Goal: Task Accomplishment & Management: Manage account settings

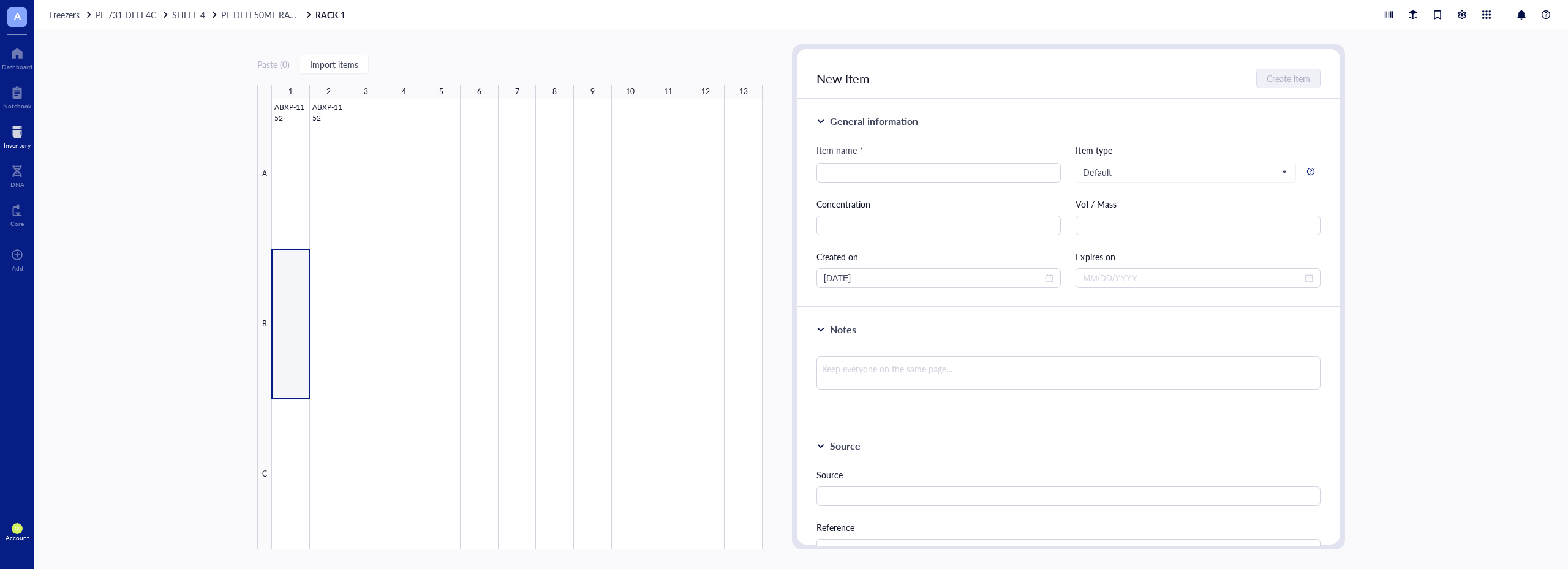
click at [13, 138] on div at bounding box center [17, 131] width 27 height 19
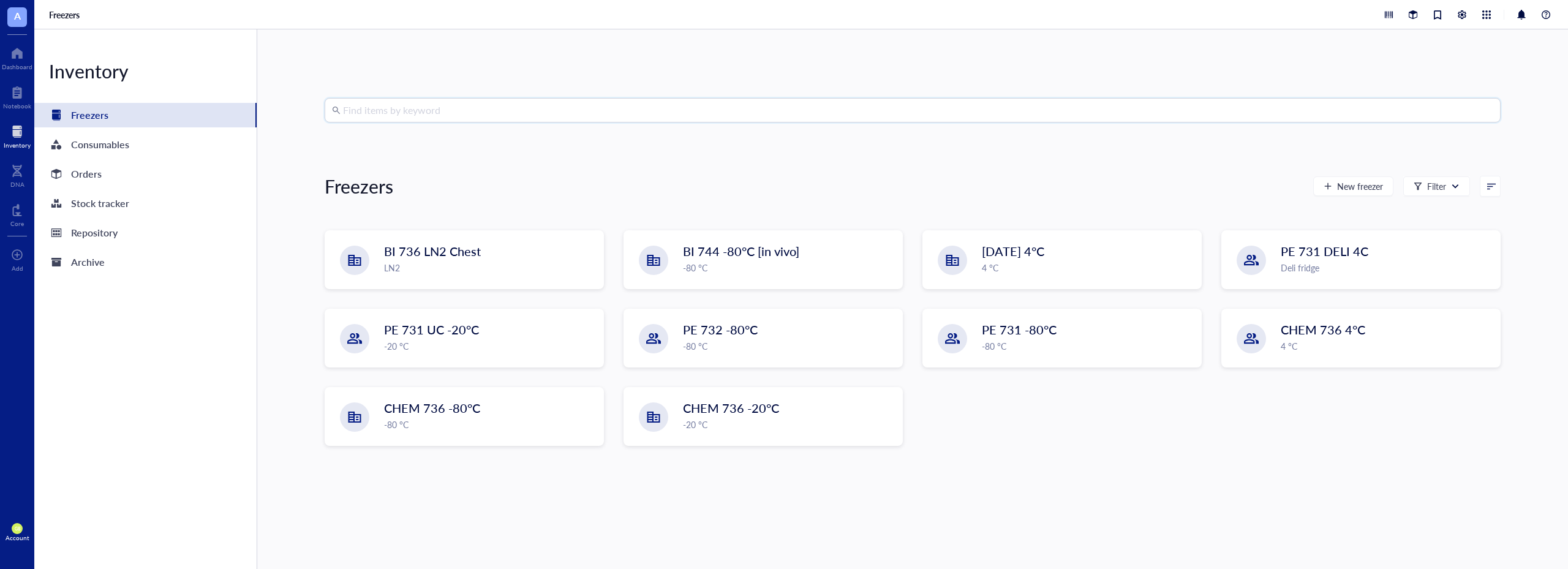
click at [532, 107] on input "search" at bounding box center [918, 111] width 1150 height 24
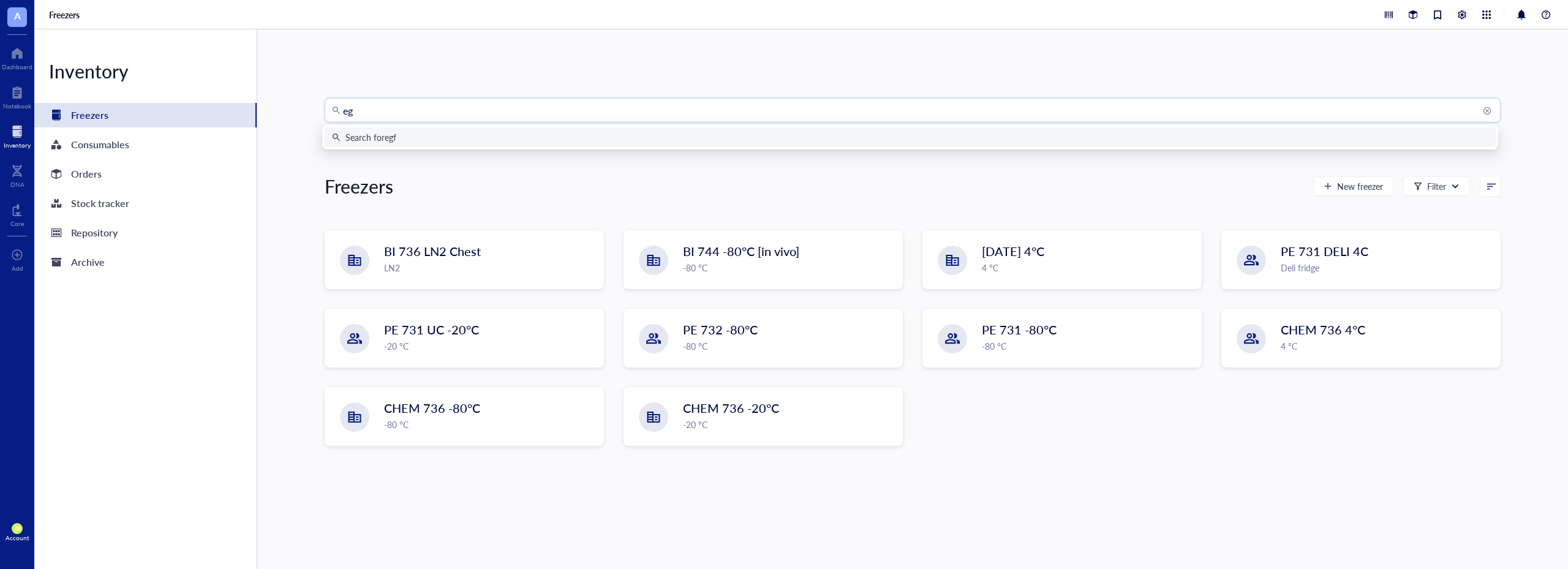
type input "e"
type input "7841"
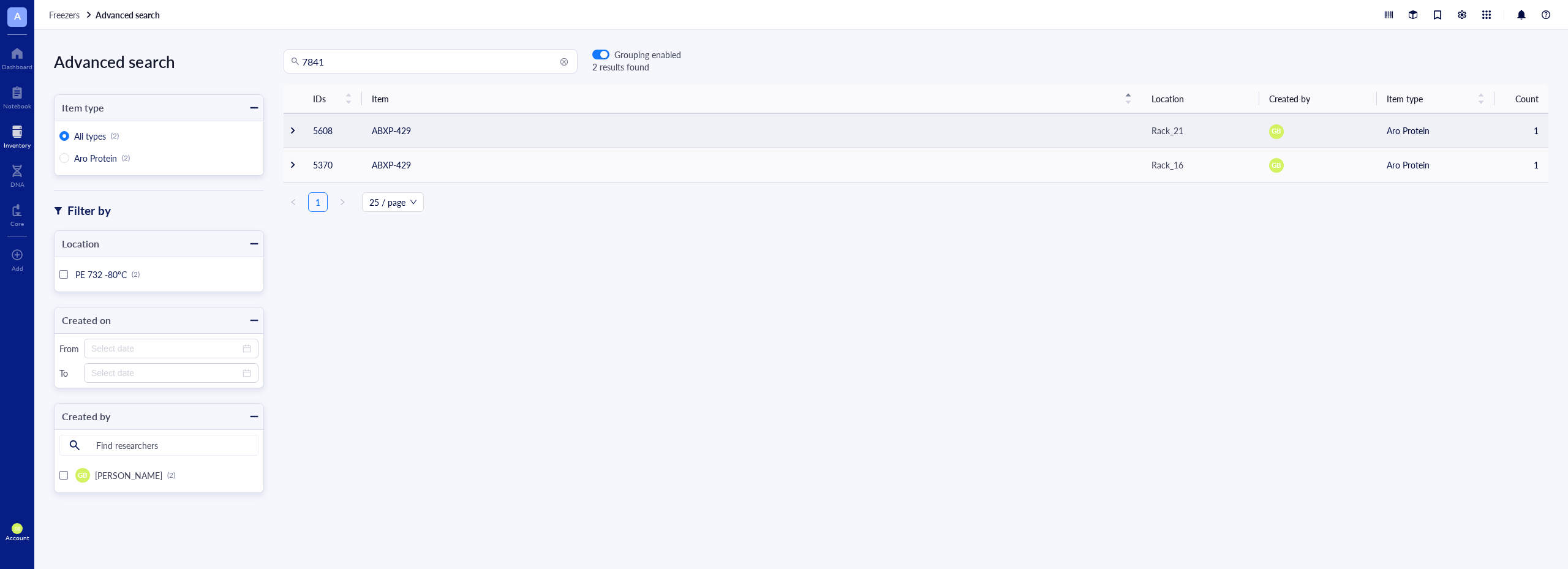
click at [292, 129] on div at bounding box center [292, 131] width 8 height 8
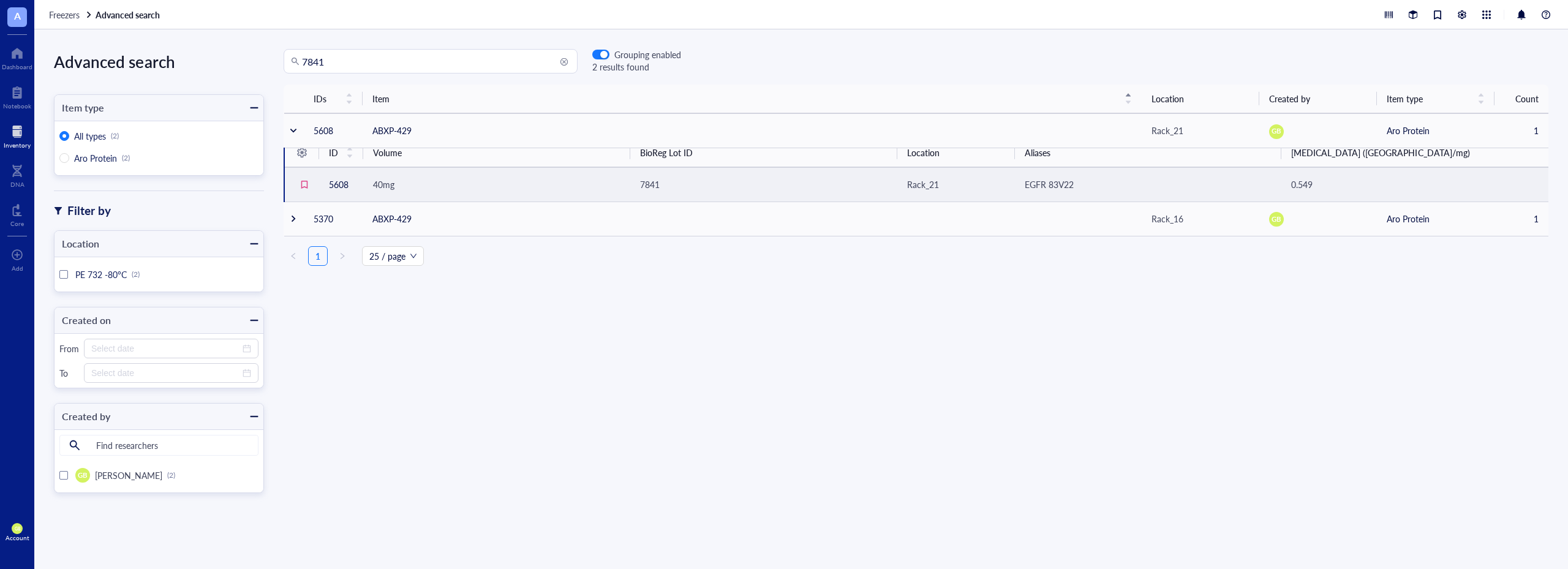
click at [658, 182] on span "7841" at bounding box center [650, 185] width 19 height 12
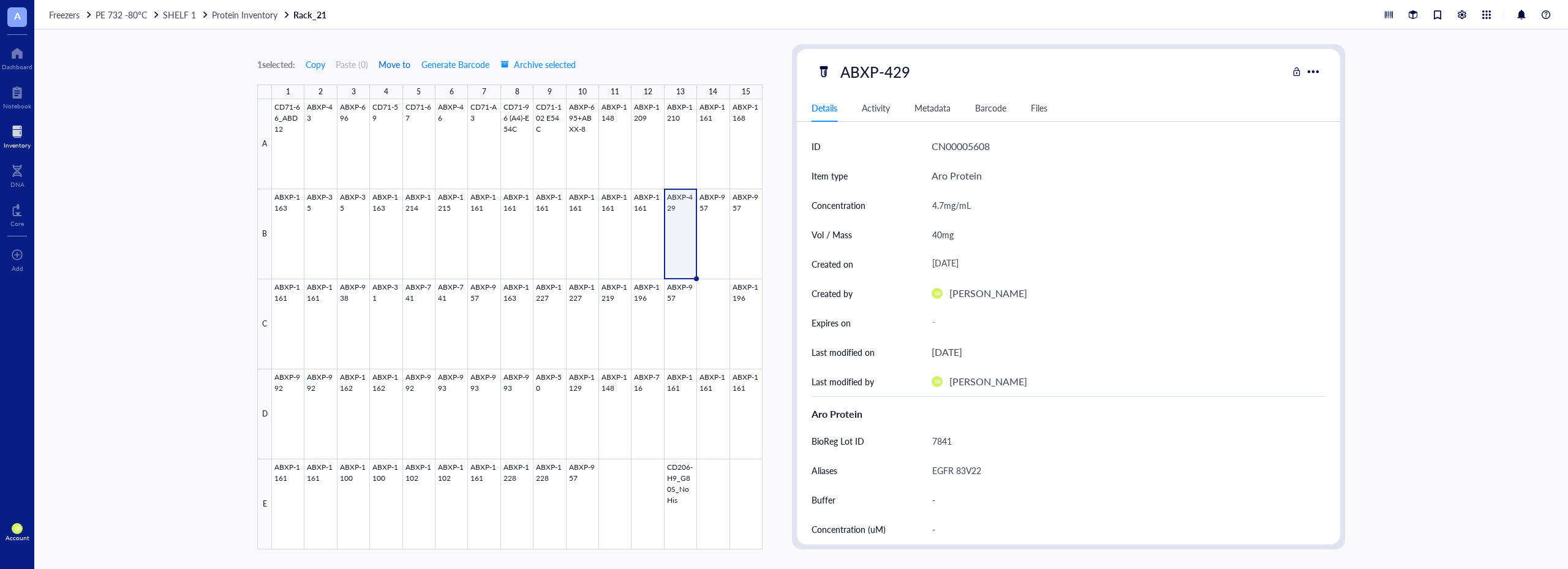
click at [394, 64] on span "Move to" at bounding box center [395, 64] width 32 height 10
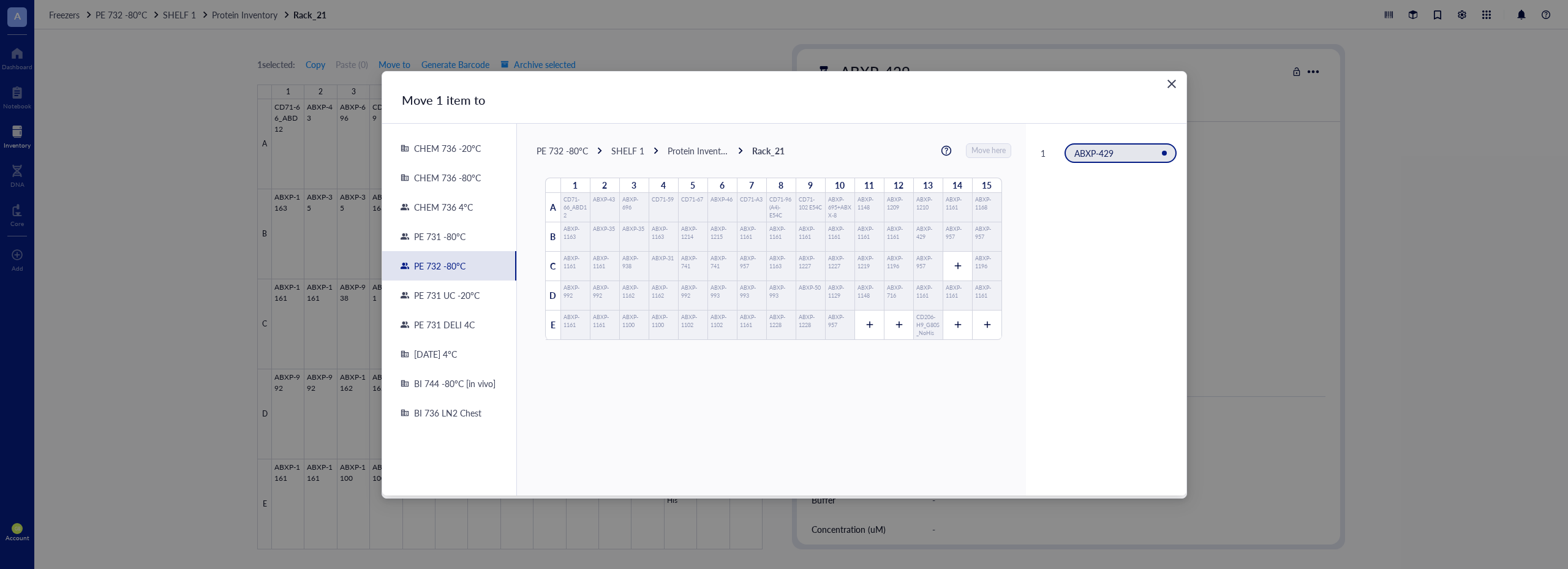
click at [448, 324] on div "PE 731 DELI 4C" at bounding box center [442, 325] width 66 height 11
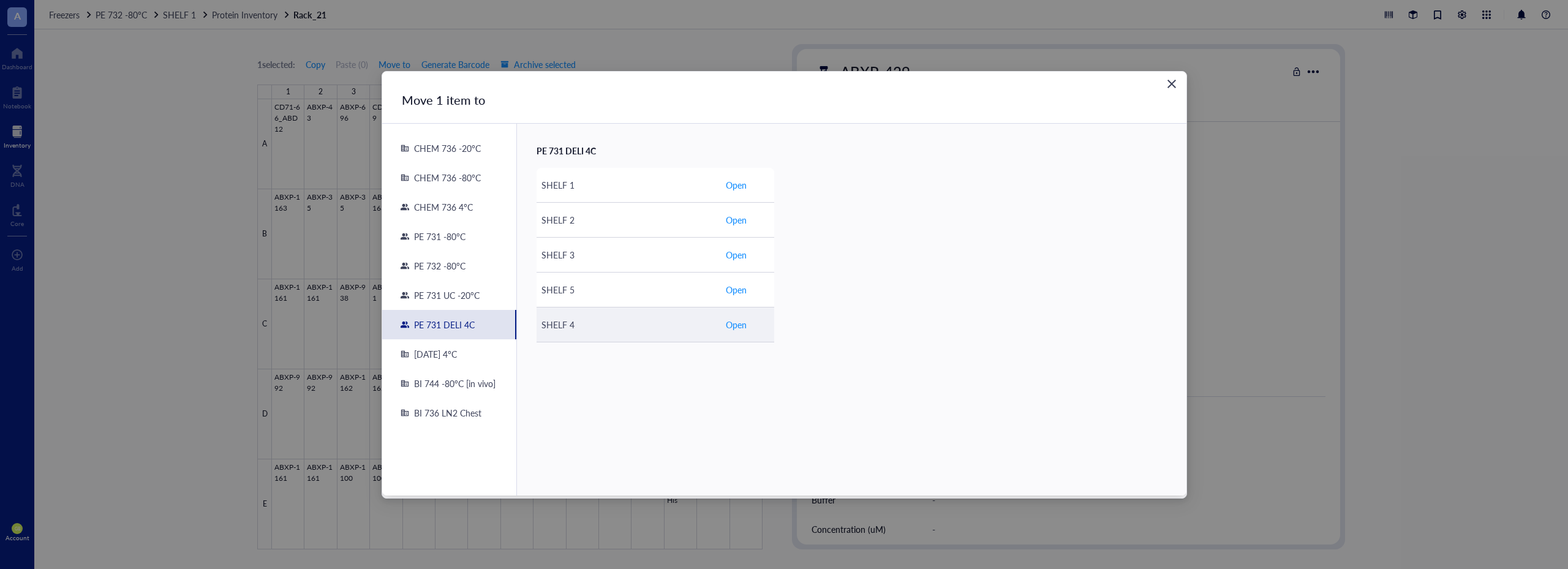
click at [742, 330] on span "Open" at bounding box center [736, 324] width 21 height 13
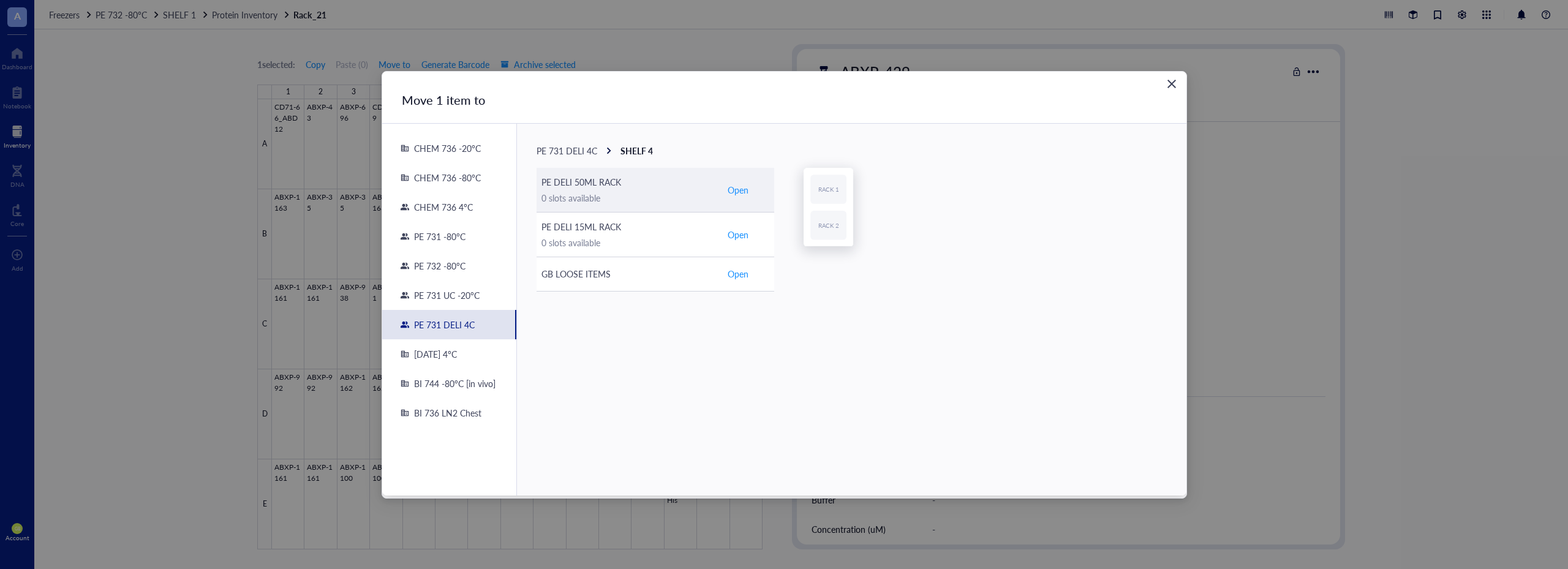
click at [740, 189] on span "Open" at bounding box center [738, 190] width 21 height 11
click at [733, 187] on span "Open" at bounding box center [736, 188] width 21 height 13
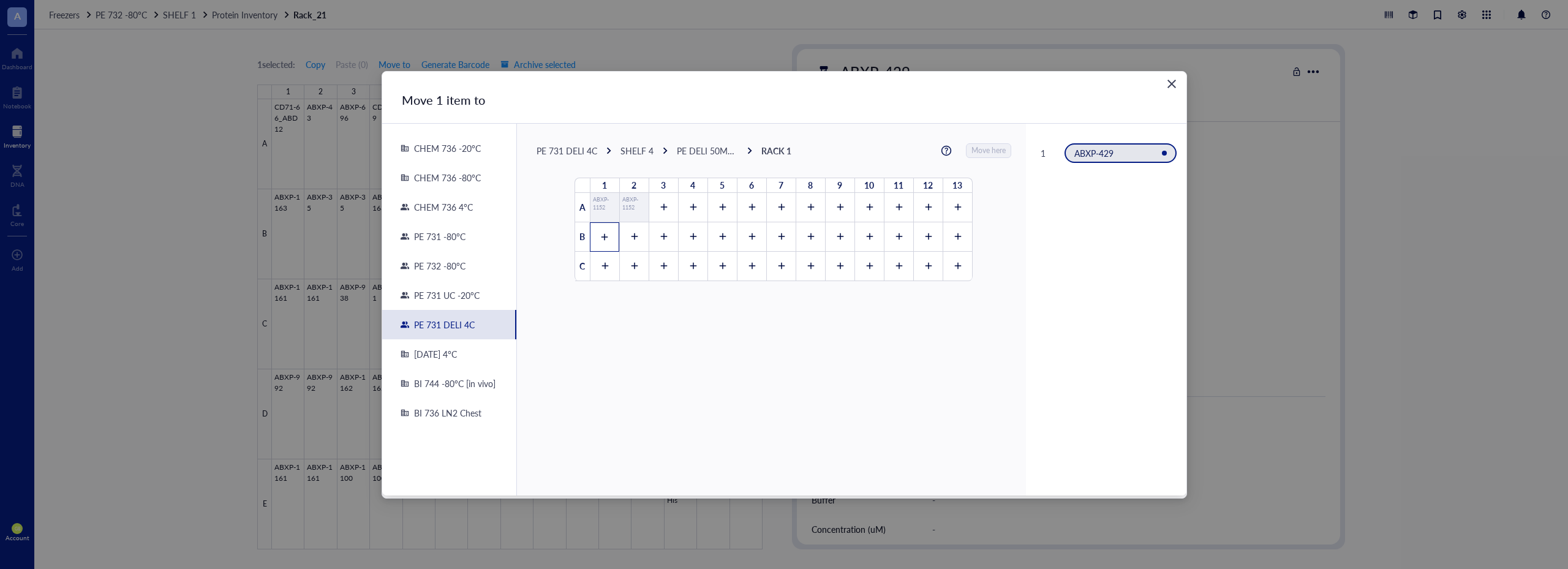
click at [600, 239] on icon at bounding box center [604, 237] width 8 height 8
click at [987, 151] on span "Move here" at bounding box center [989, 150] width 35 height 16
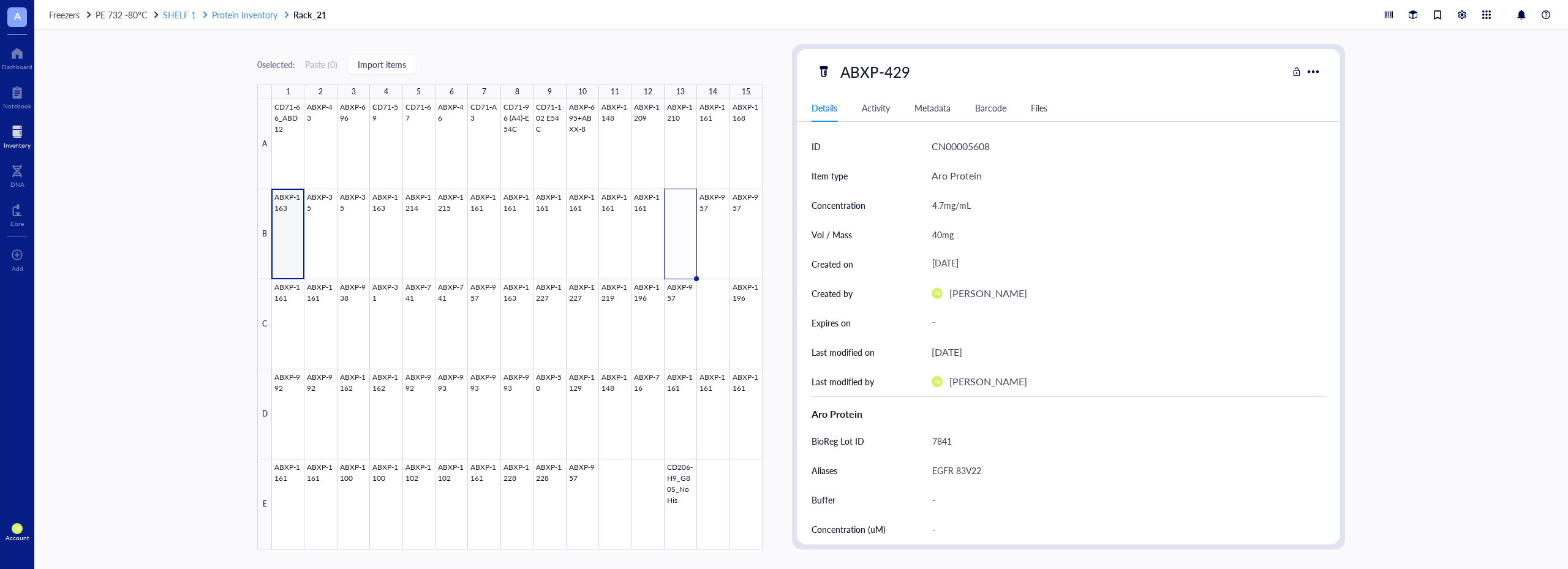
click at [220, 18] on span "Protein Inventory" at bounding box center [245, 15] width 66 height 12
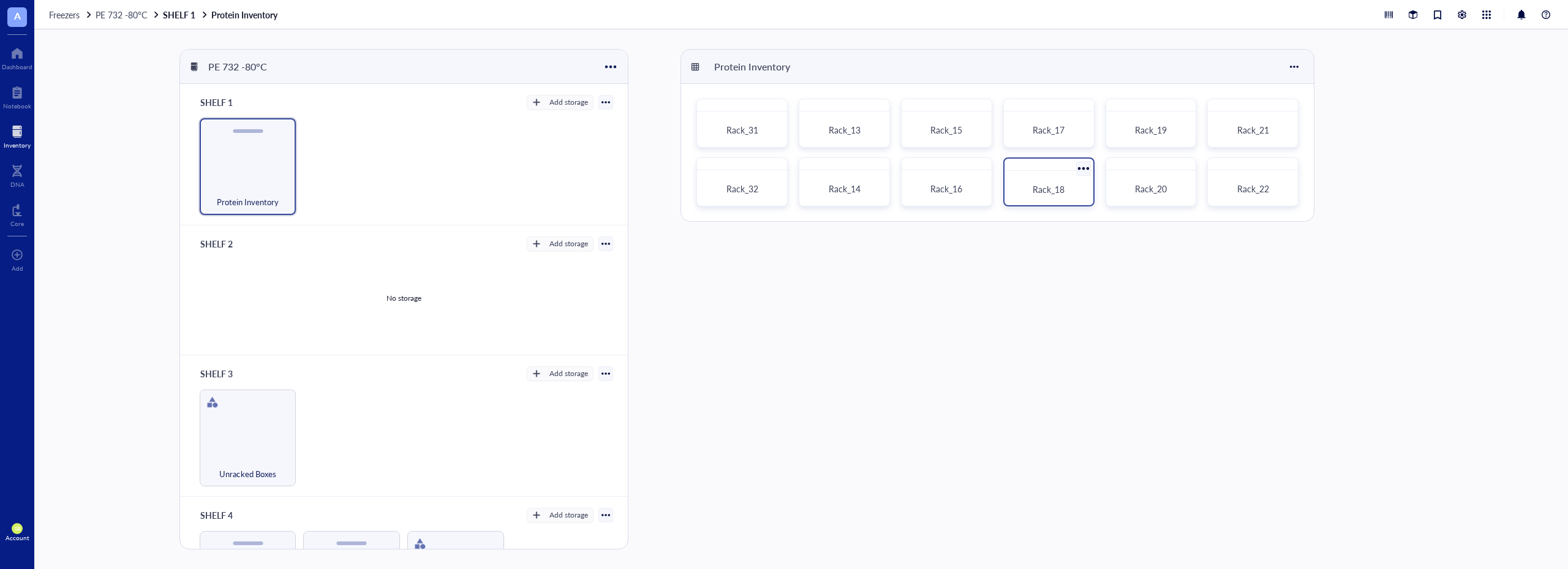
click at [1069, 191] on div "Rack_18" at bounding box center [1049, 189] width 59 height 11
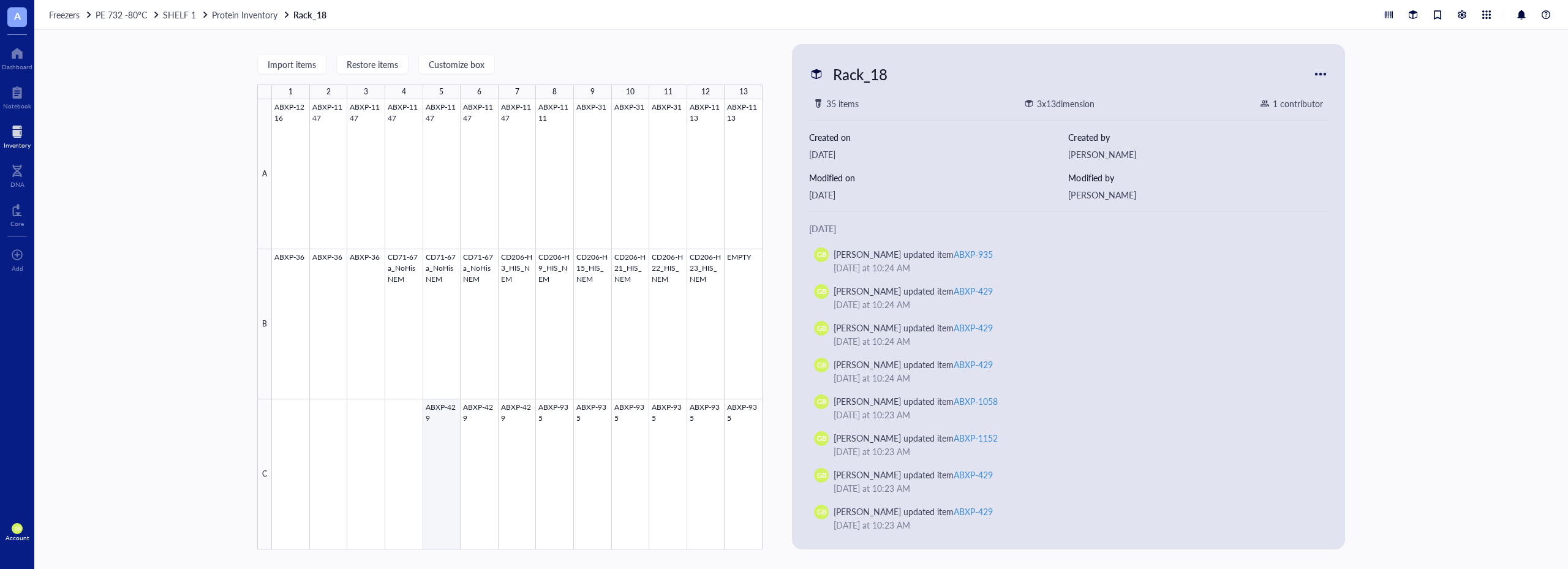
click at [443, 435] on div at bounding box center [517, 324] width 491 height 450
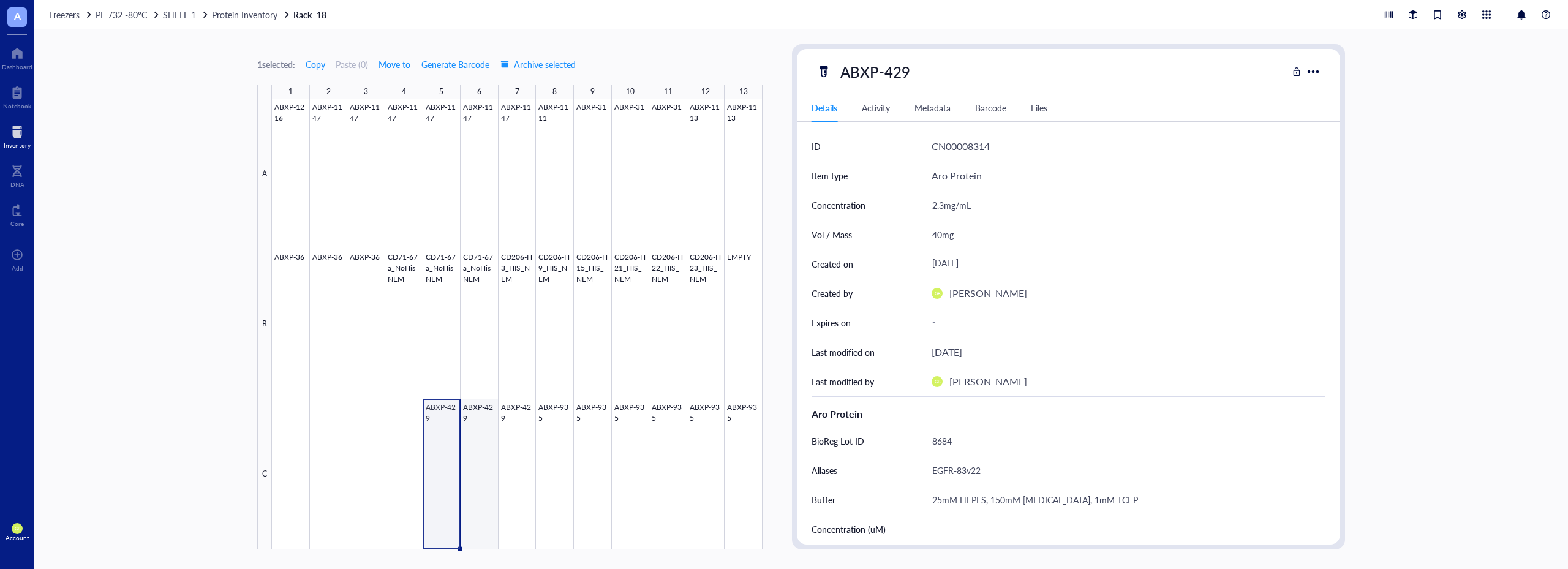
click at [481, 445] on div at bounding box center [517, 324] width 491 height 450
click at [519, 444] on div at bounding box center [517, 324] width 491 height 450
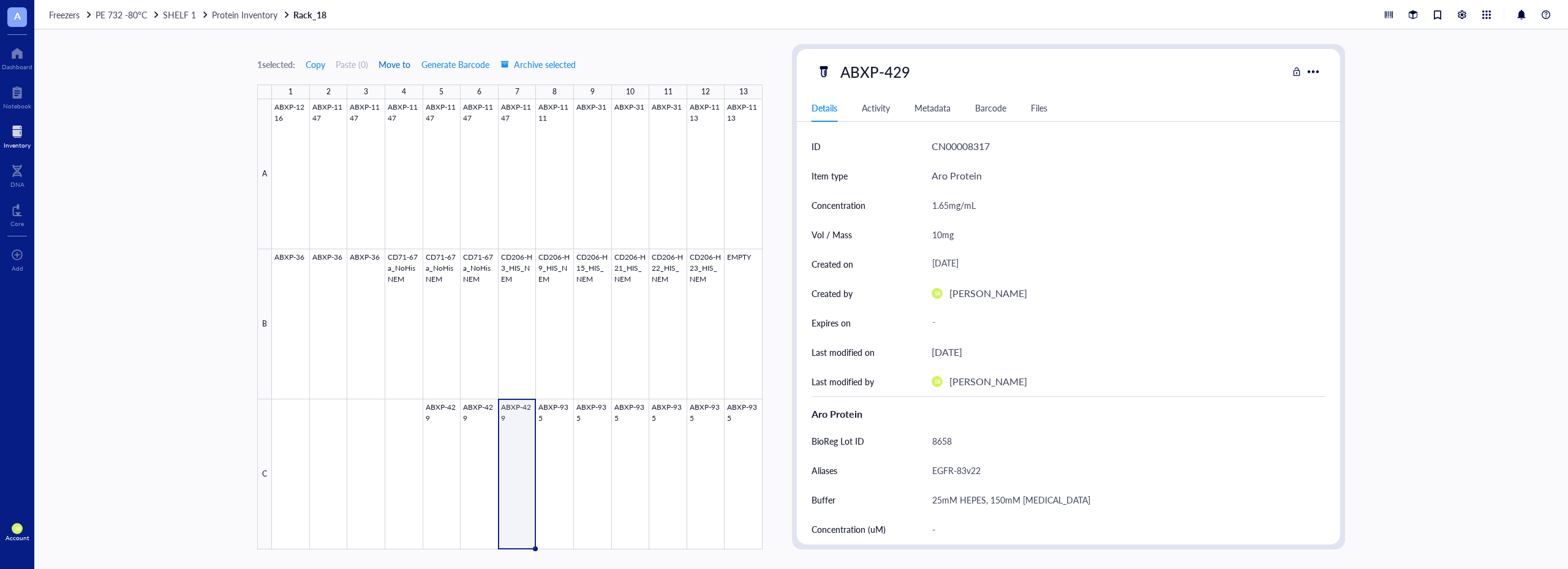
click at [399, 66] on span "Move to" at bounding box center [395, 64] width 32 height 10
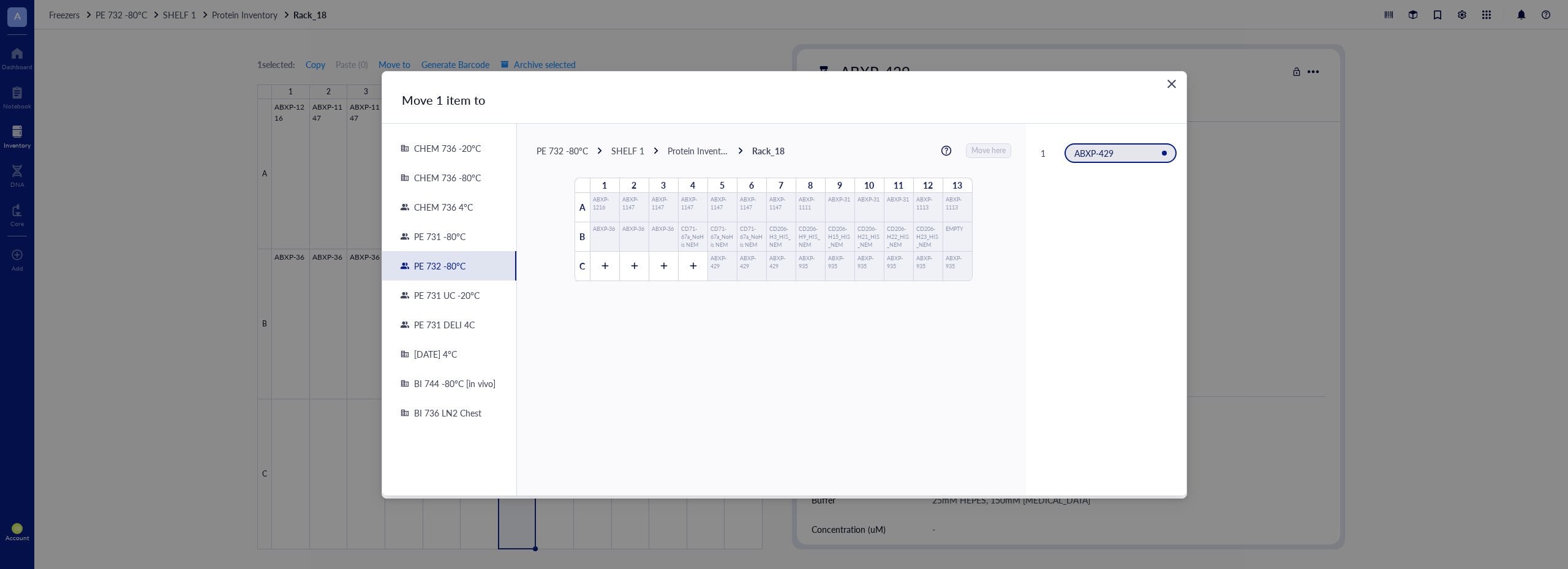
click at [456, 328] on div "PE 731 DELI 4C" at bounding box center [442, 325] width 66 height 11
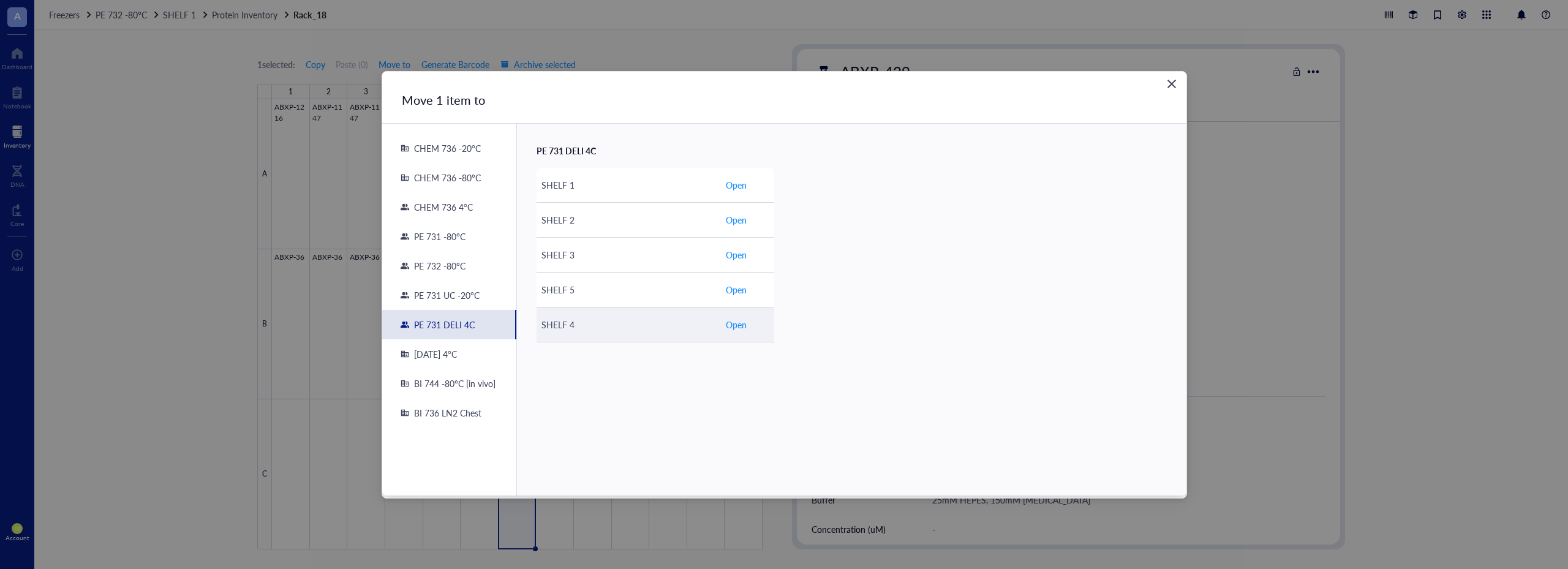
click at [735, 330] on span "Open" at bounding box center [736, 324] width 21 height 13
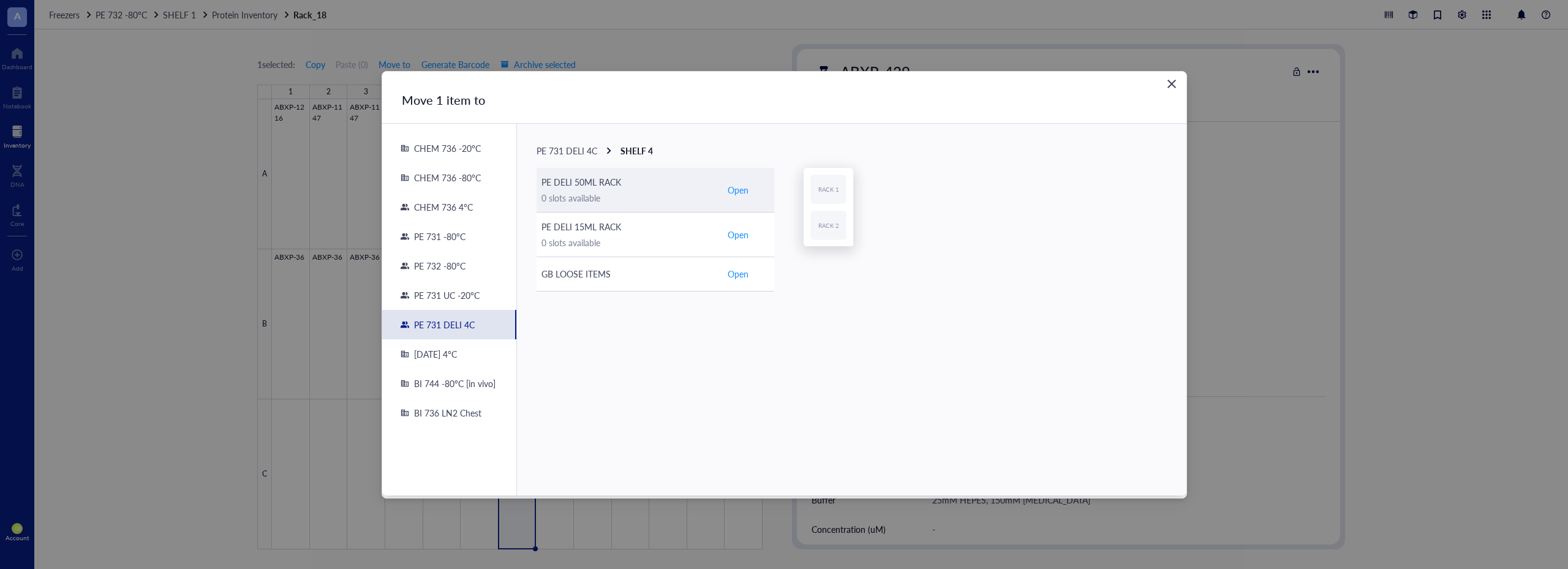
click at [752, 193] on td "Open" at bounding box center [747, 190] width 54 height 45
click at [736, 191] on span "Open" at bounding box center [736, 188] width 21 height 13
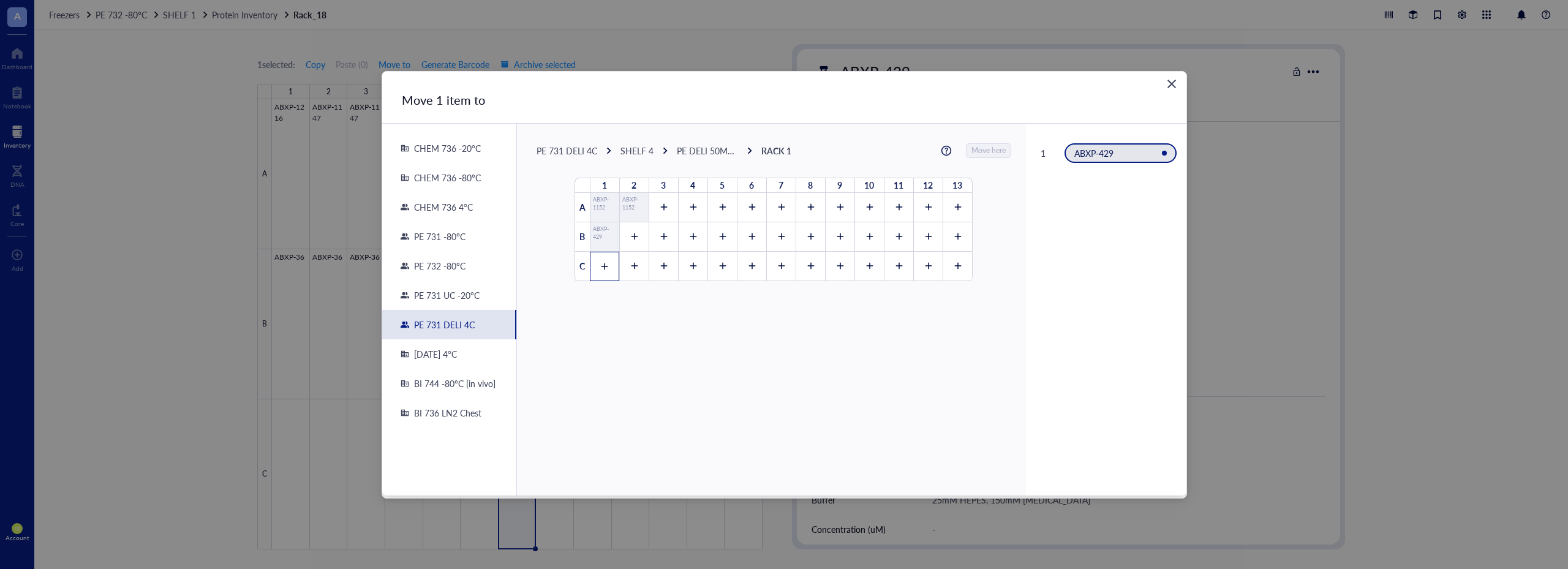
click at [600, 263] on icon at bounding box center [604, 266] width 8 height 8
click at [984, 153] on span "Move here" at bounding box center [989, 150] width 35 height 16
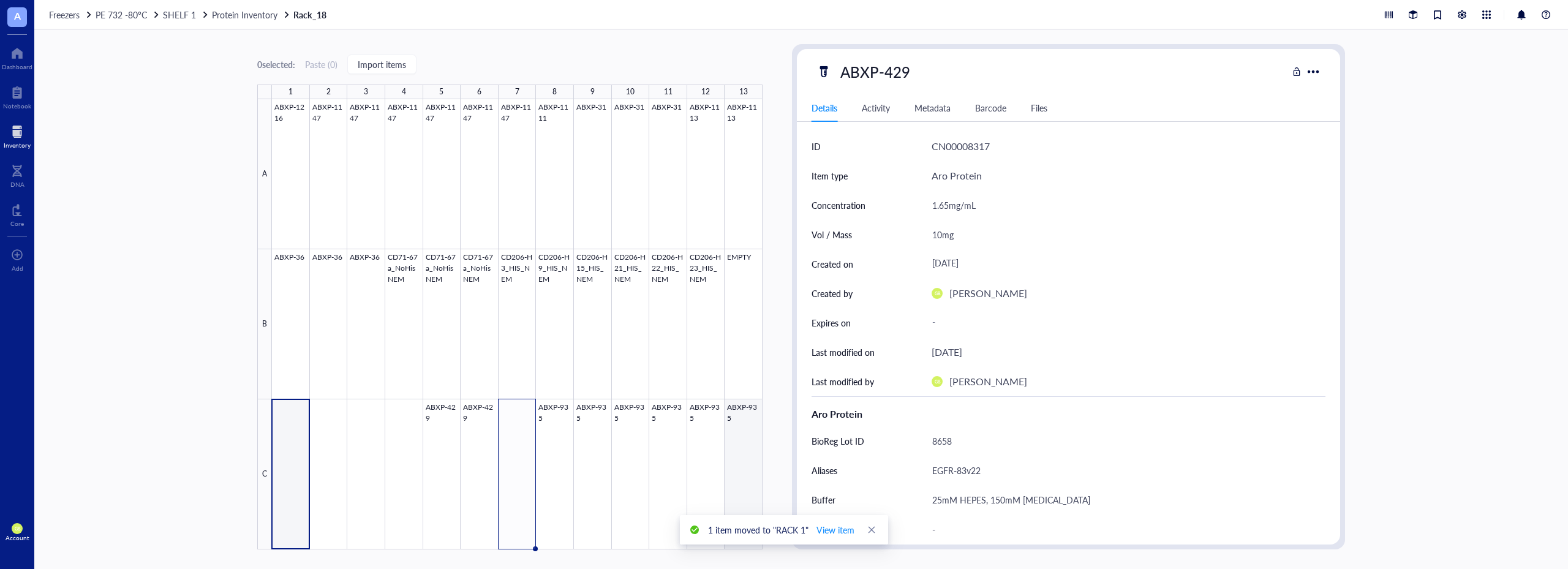
click at [747, 422] on div at bounding box center [517, 324] width 491 height 450
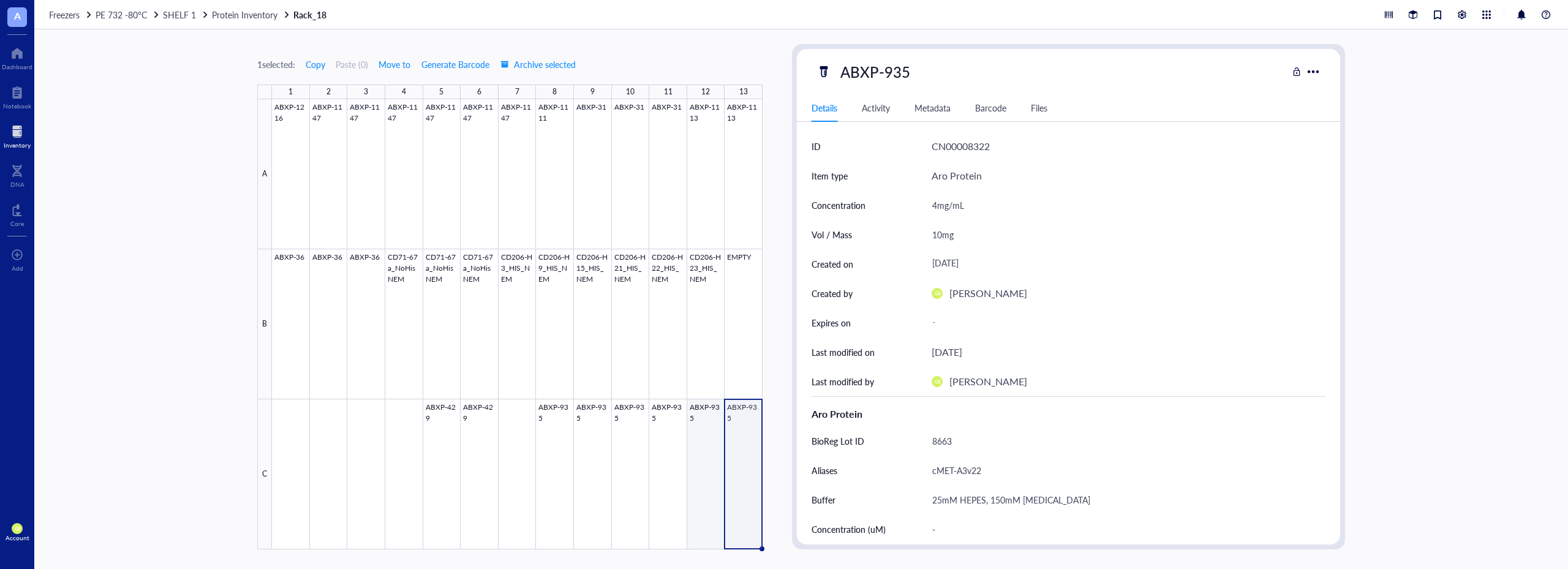
click at [699, 417] on div at bounding box center [517, 324] width 491 height 450
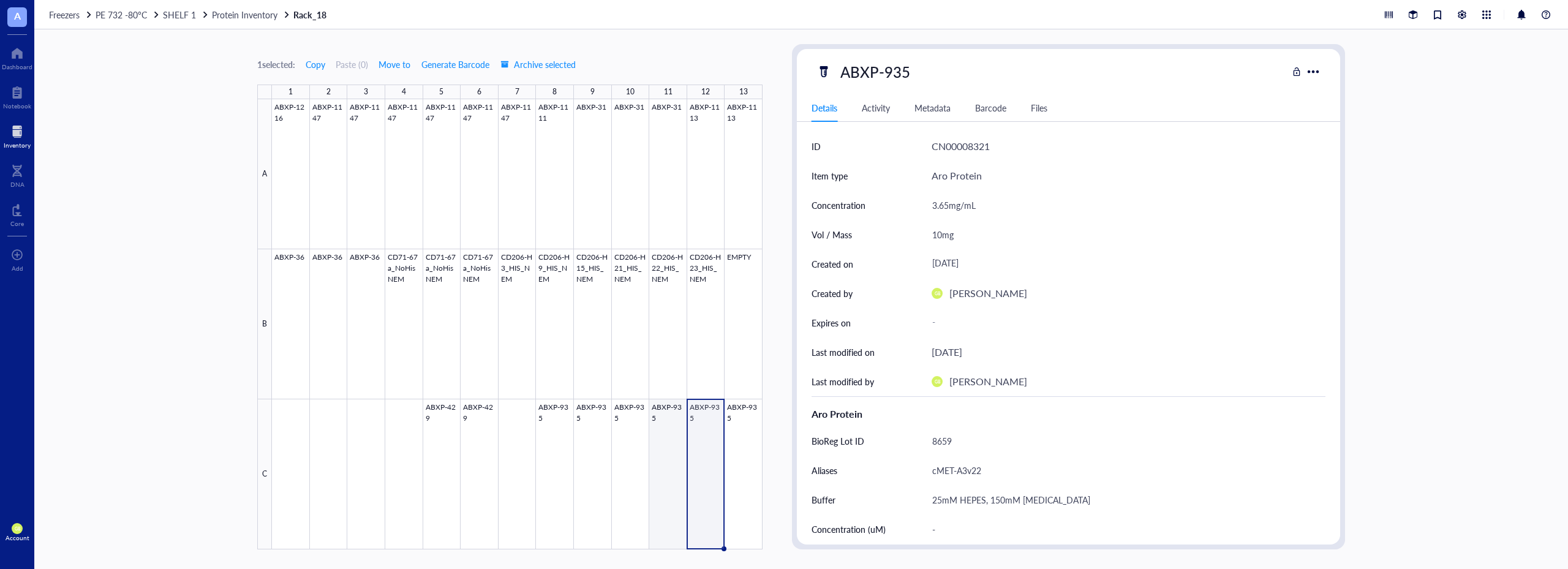
click at [658, 430] on div at bounding box center [517, 324] width 491 height 450
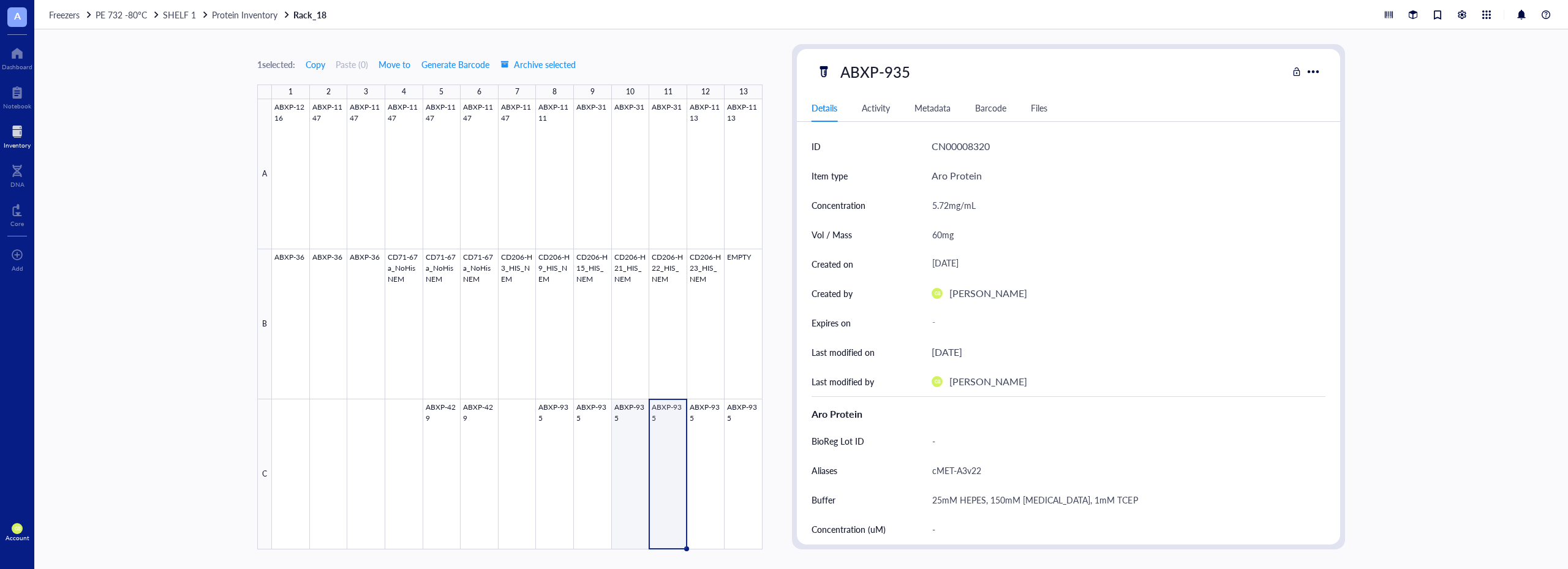
click at [633, 422] on div at bounding box center [517, 324] width 491 height 450
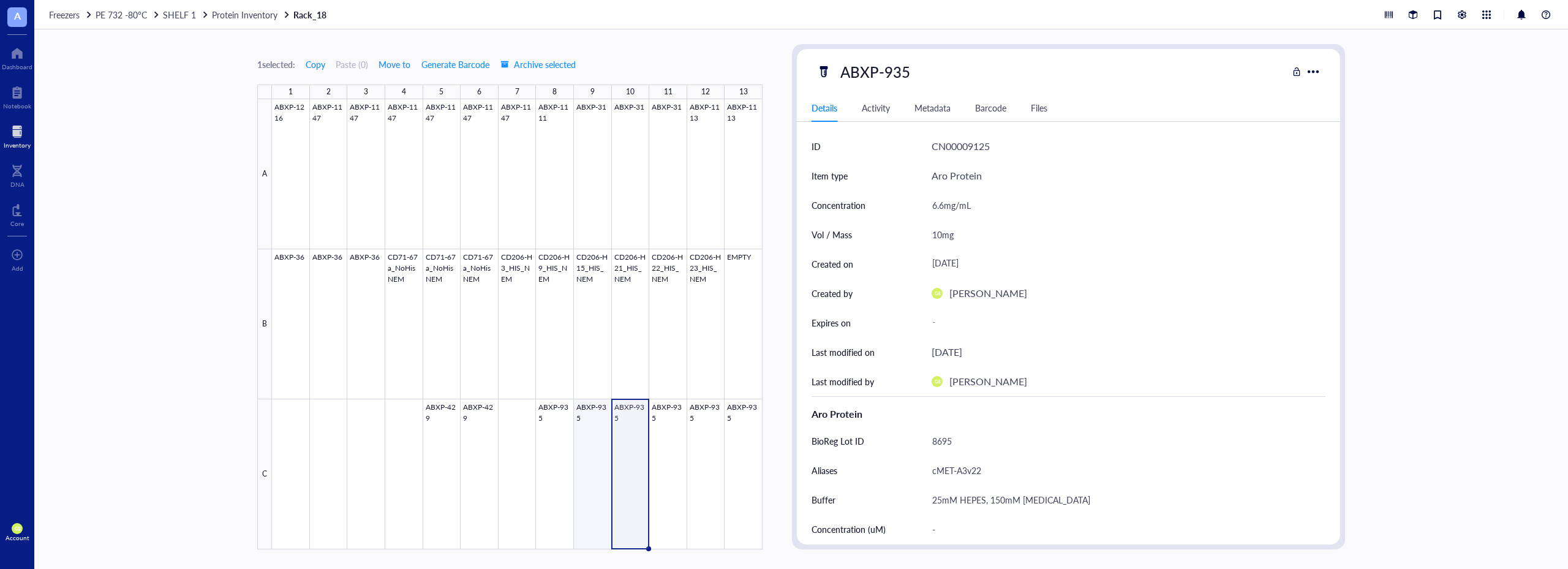
click at [588, 422] on div at bounding box center [517, 324] width 491 height 450
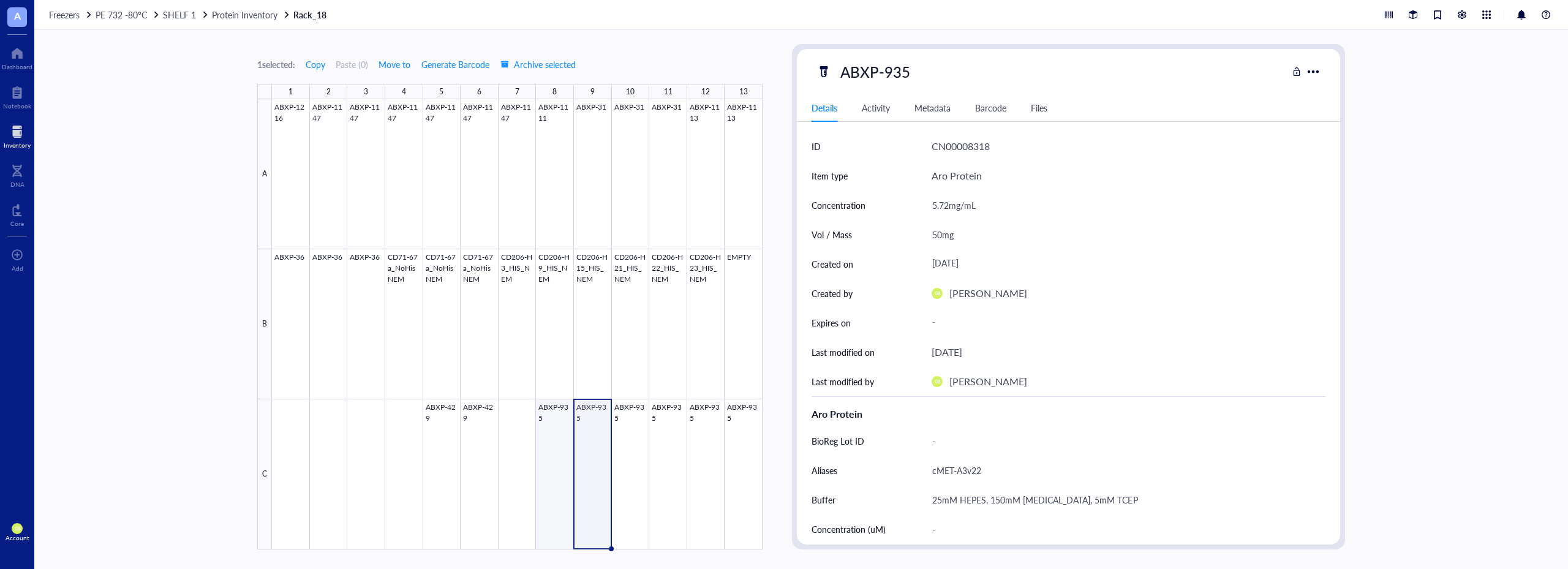
click at [550, 422] on div at bounding box center [517, 324] width 491 height 450
type textarea "Keep everyone on the same page…"
click at [185, 257] on div "1 selected: Copy Paste ( 0 ) Move to Generate Barcode Archive selected 1 2 3 4 …" at bounding box center [801, 299] width 1534 height 540
click at [19, 133] on div at bounding box center [17, 131] width 27 height 19
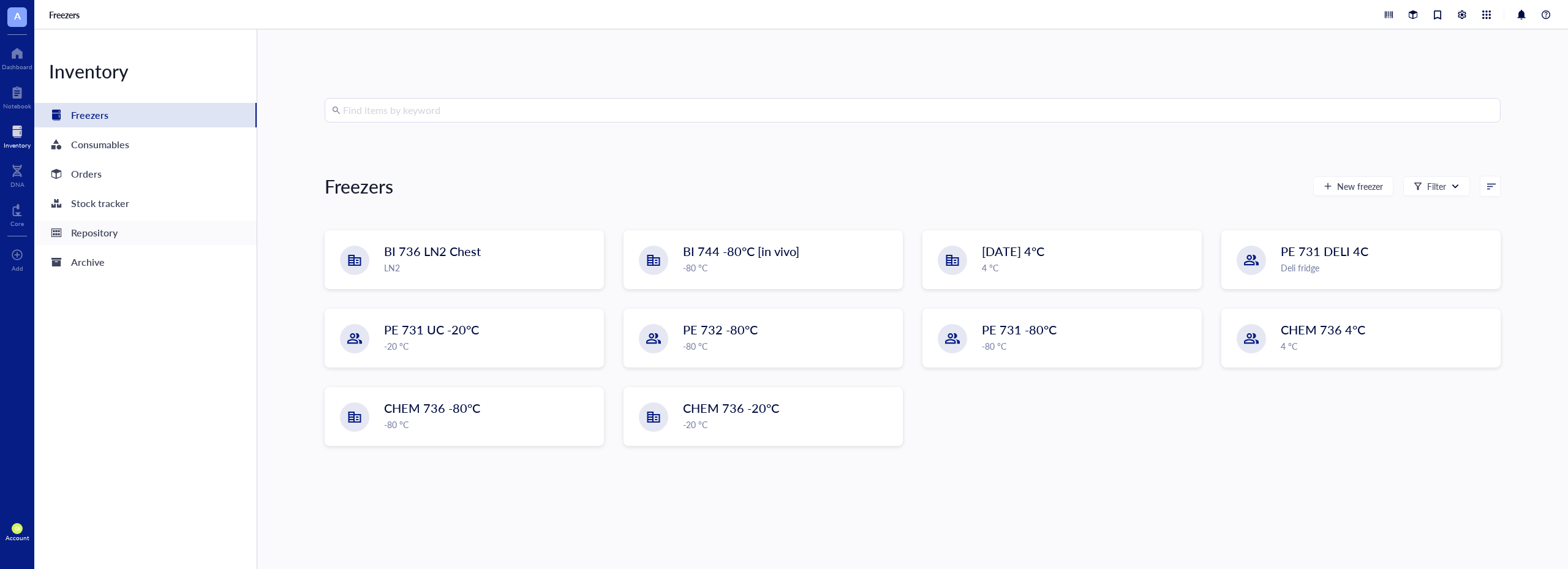
click at [96, 234] on div "Repository" at bounding box center [94, 232] width 46 height 17
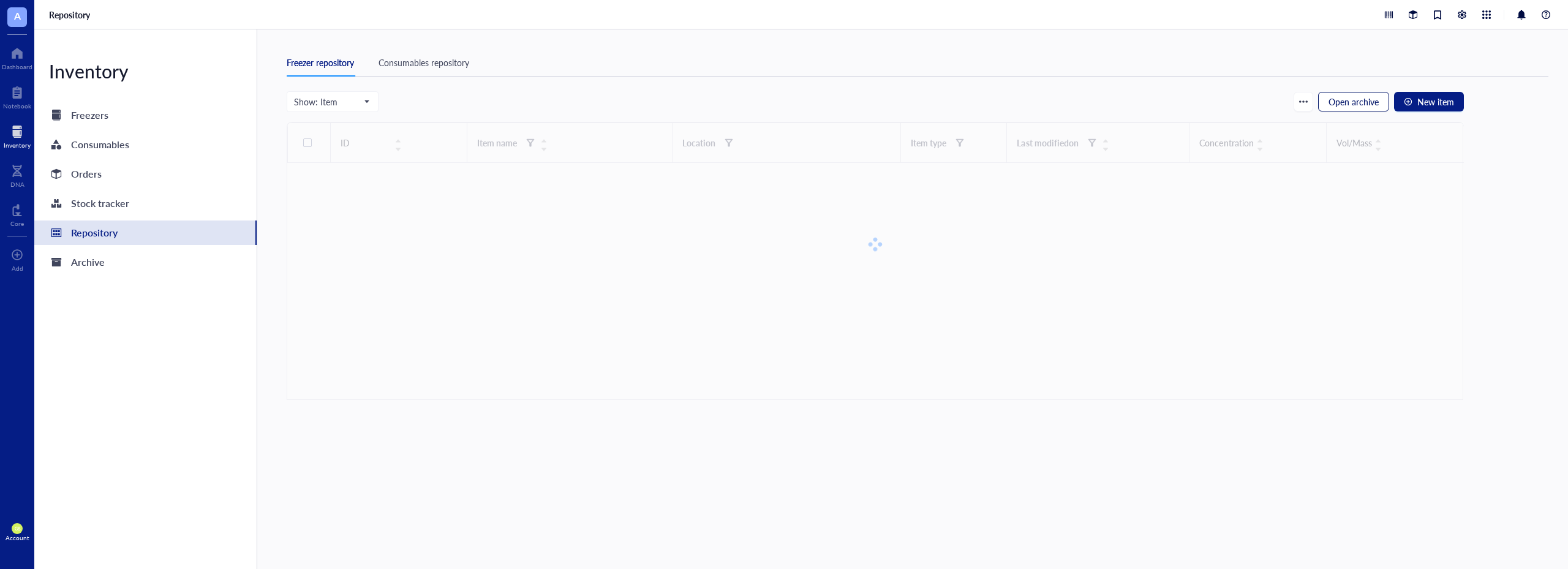
click at [1359, 97] on span "Open archive" at bounding box center [1354, 102] width 50 height 10
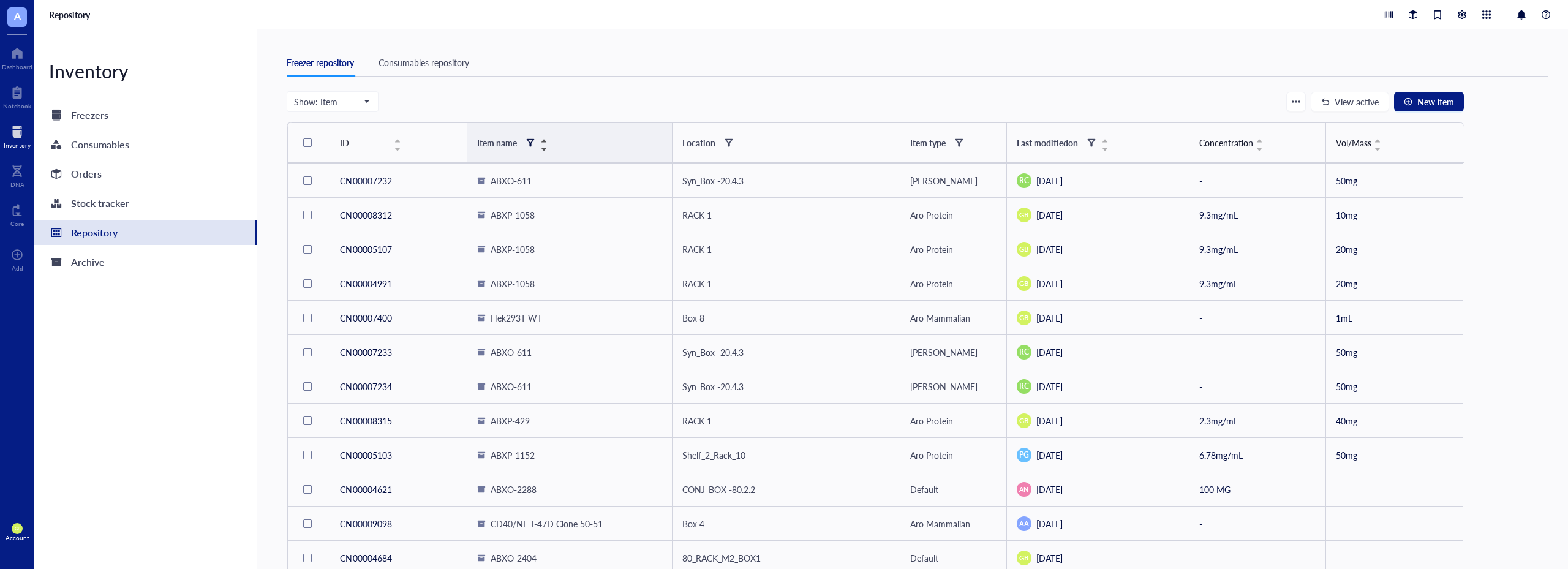
click at [528, 145] on div at bounding box center [530, 142] width 8 height 8
click at [561, 166] on input "search" at bounding box center [590, 167] width 87 height 19
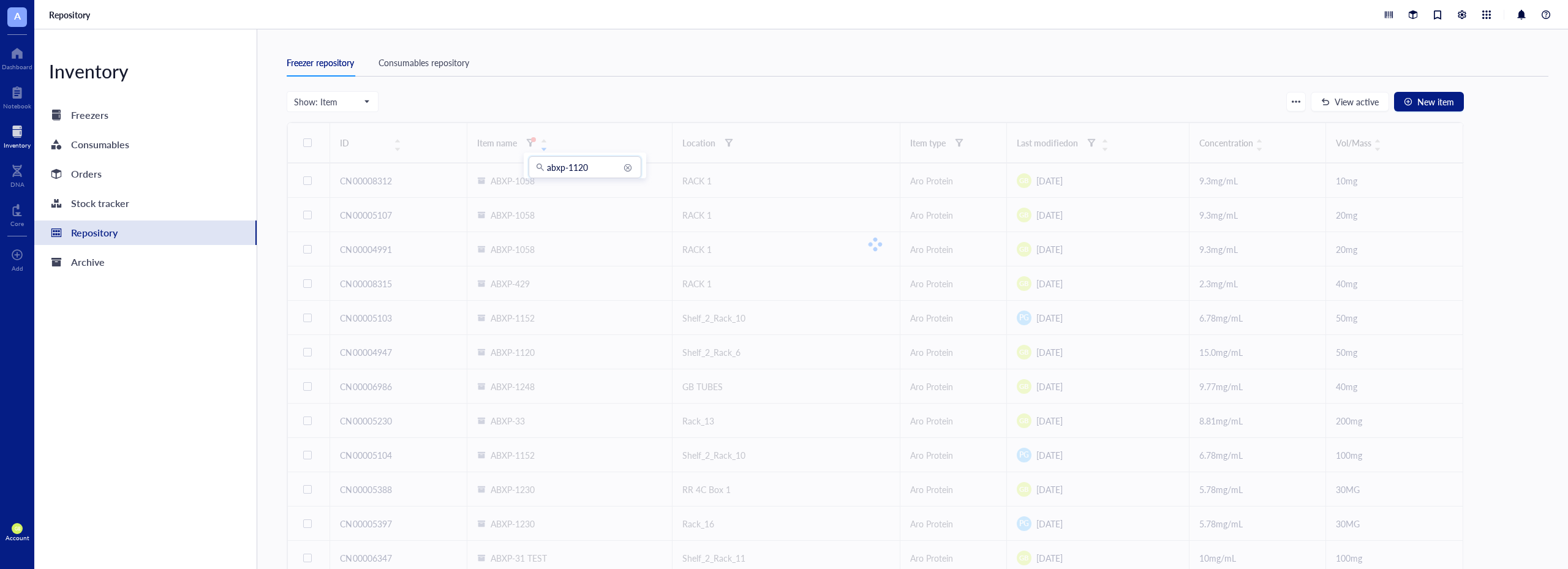
type input "abxp-1120"
click at [608, 279] on div "Show: Item View active New item ID Item name Location Item type Last modified o…" at bounding box center [875, 342] width 1177 height 501
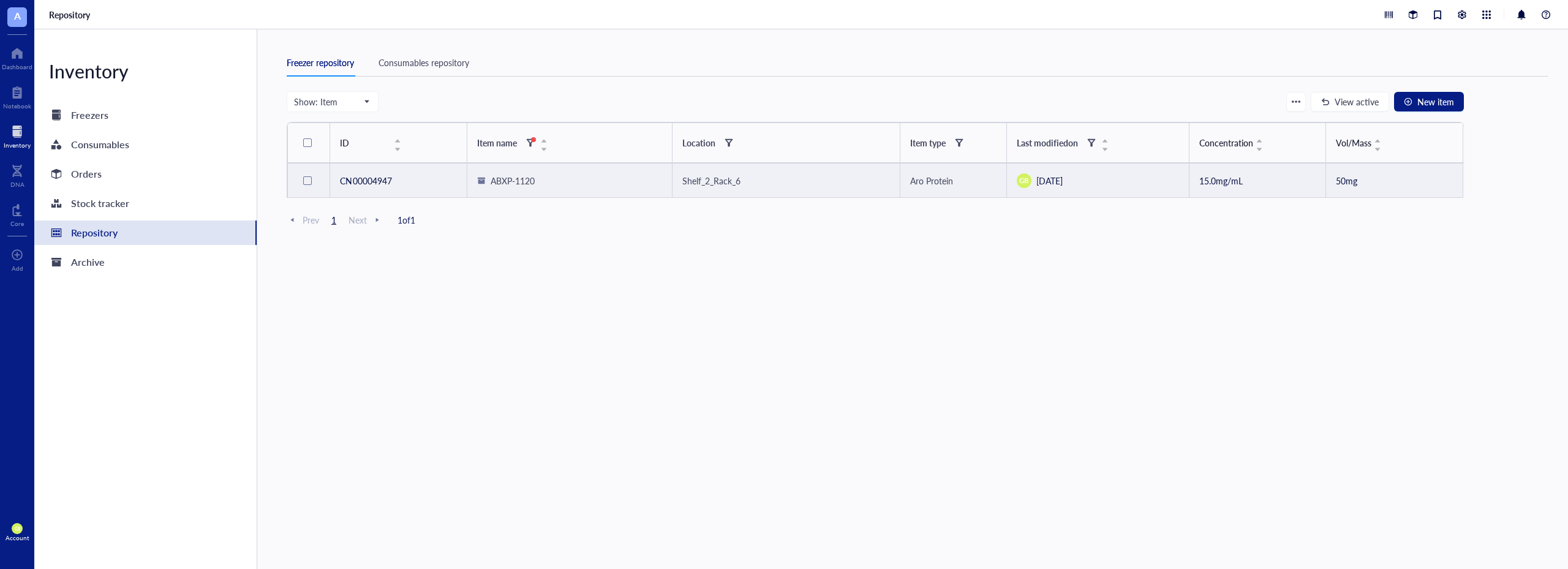
click at [308, 180] on div at bounding box center [308, 180] width 8 height 8
click at [447, 104] on span "Restore" at bounding box center [447, 102] width 29 height 10
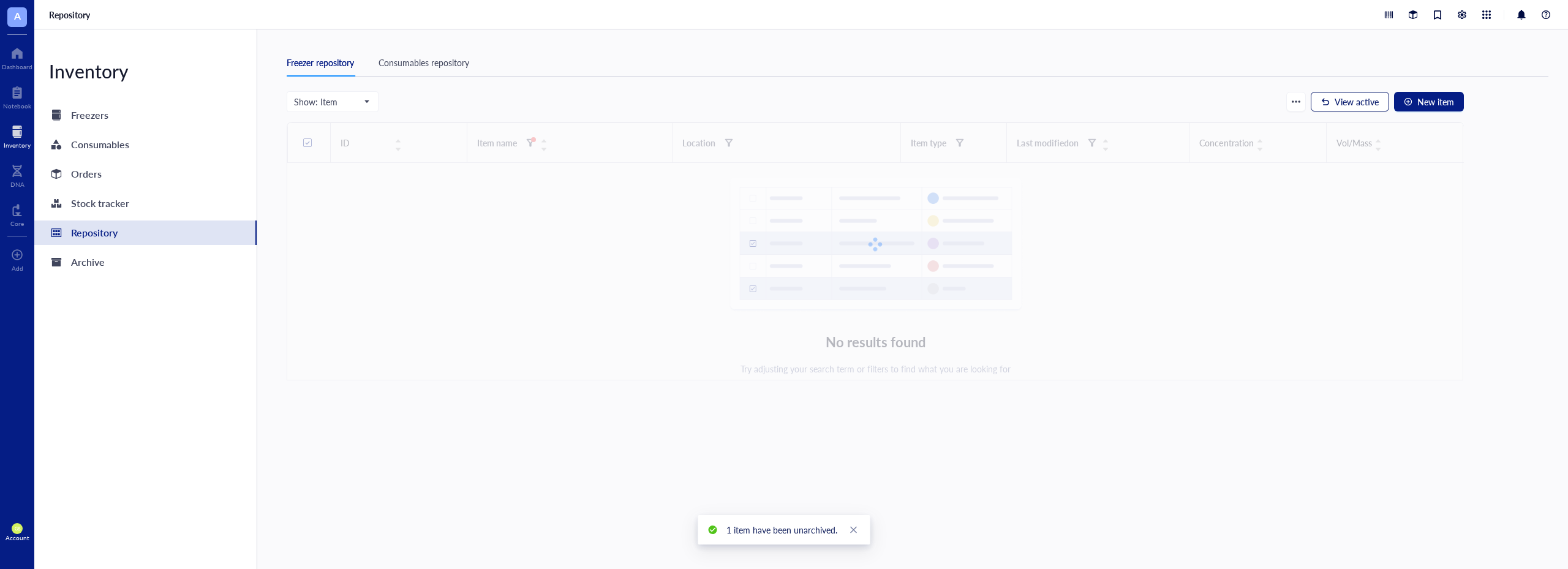
click at [1350, 98] on span "View active" at bounding box center [1357, 102] width 44 height 10
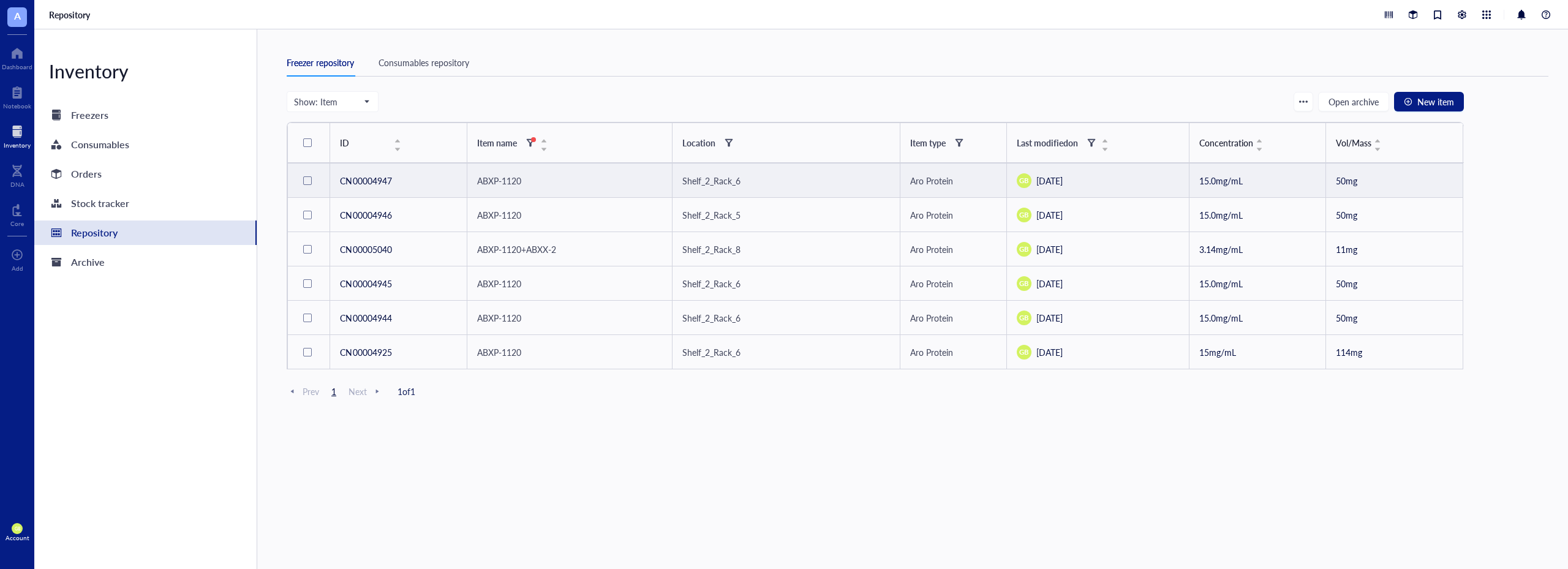
click at [1347, 180] on td "50mg" at bounding box center [1394, 181] width 137 height 35
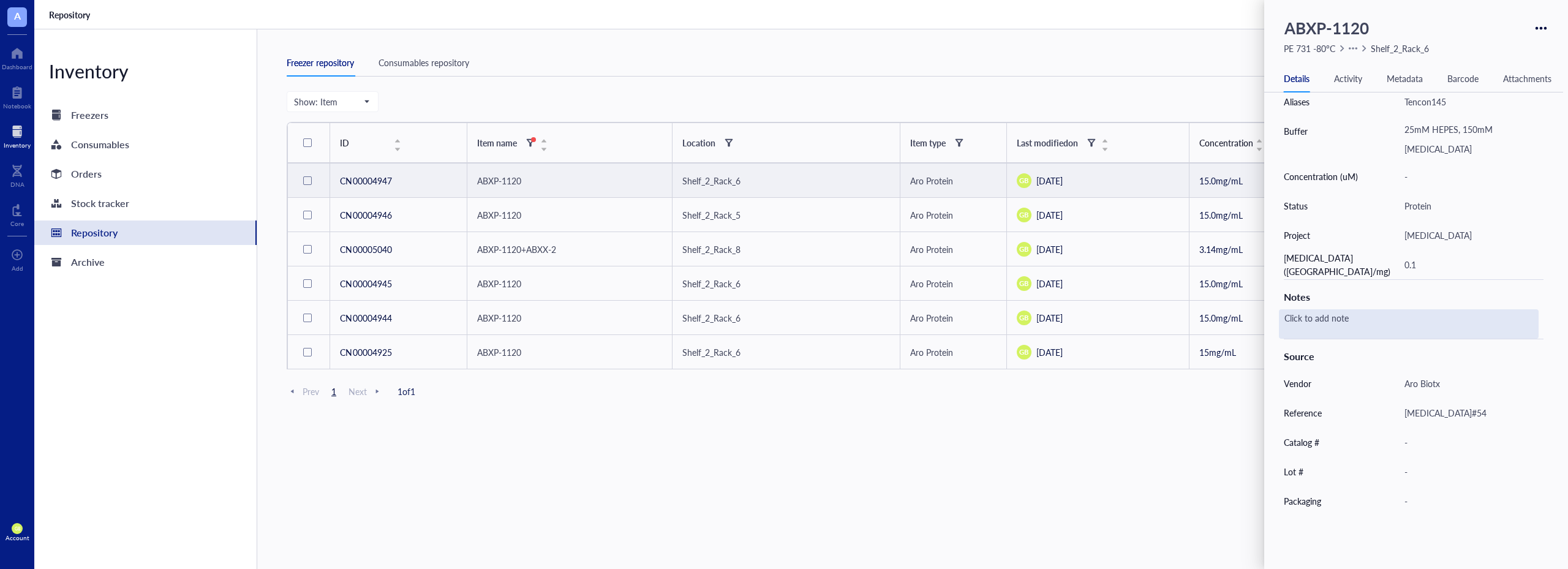
scroll to position [357, 0]
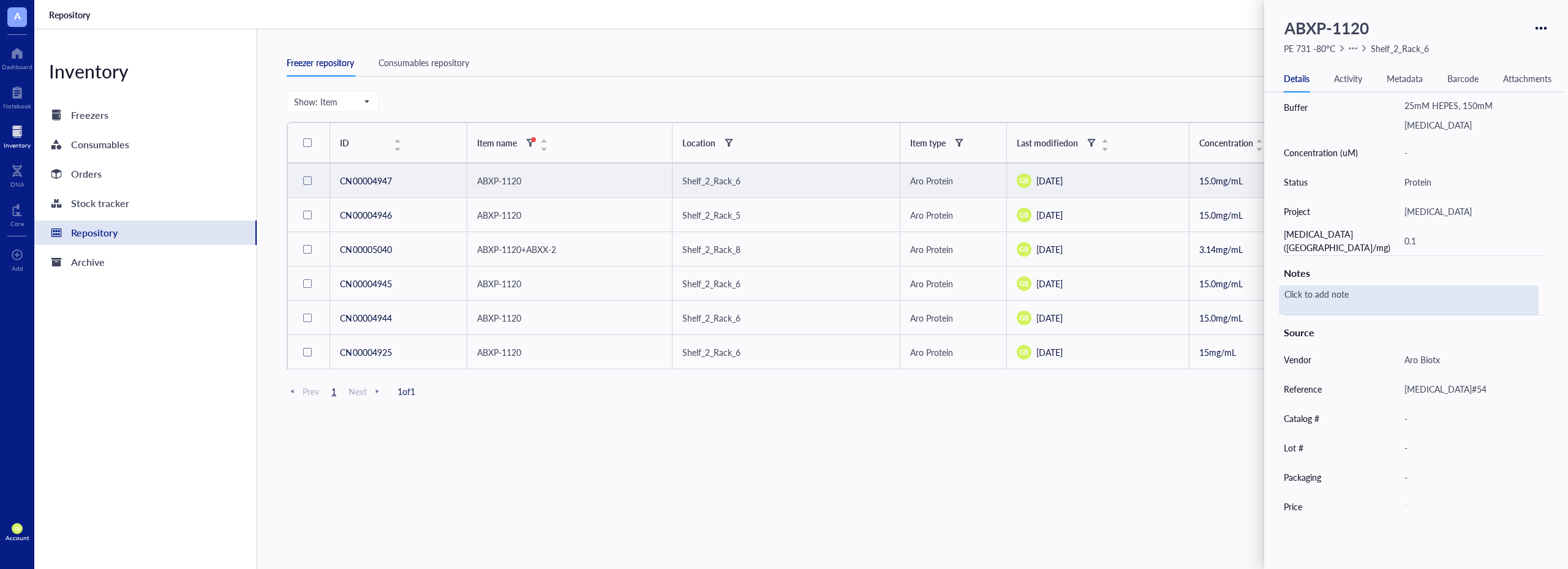
click at [1372, 295] on div "Click to add note" at bounding box center [1409, 300] width 260 height 30
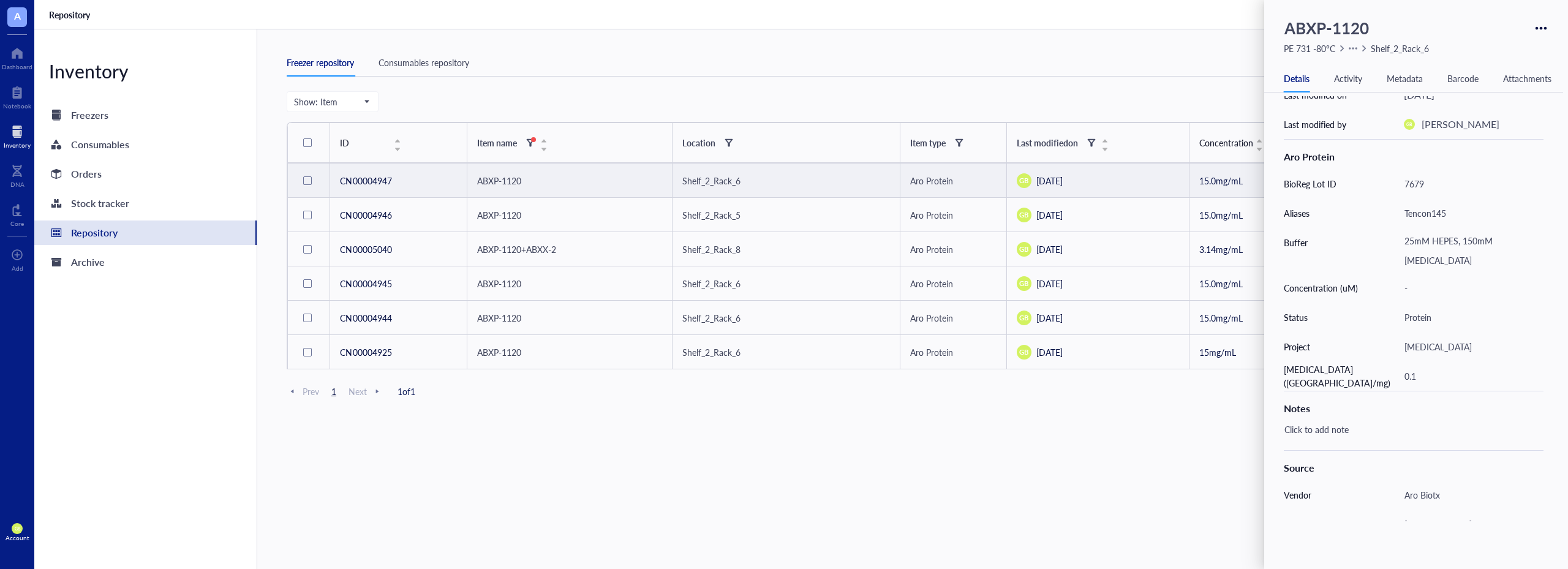
scroll to position [174, 0]
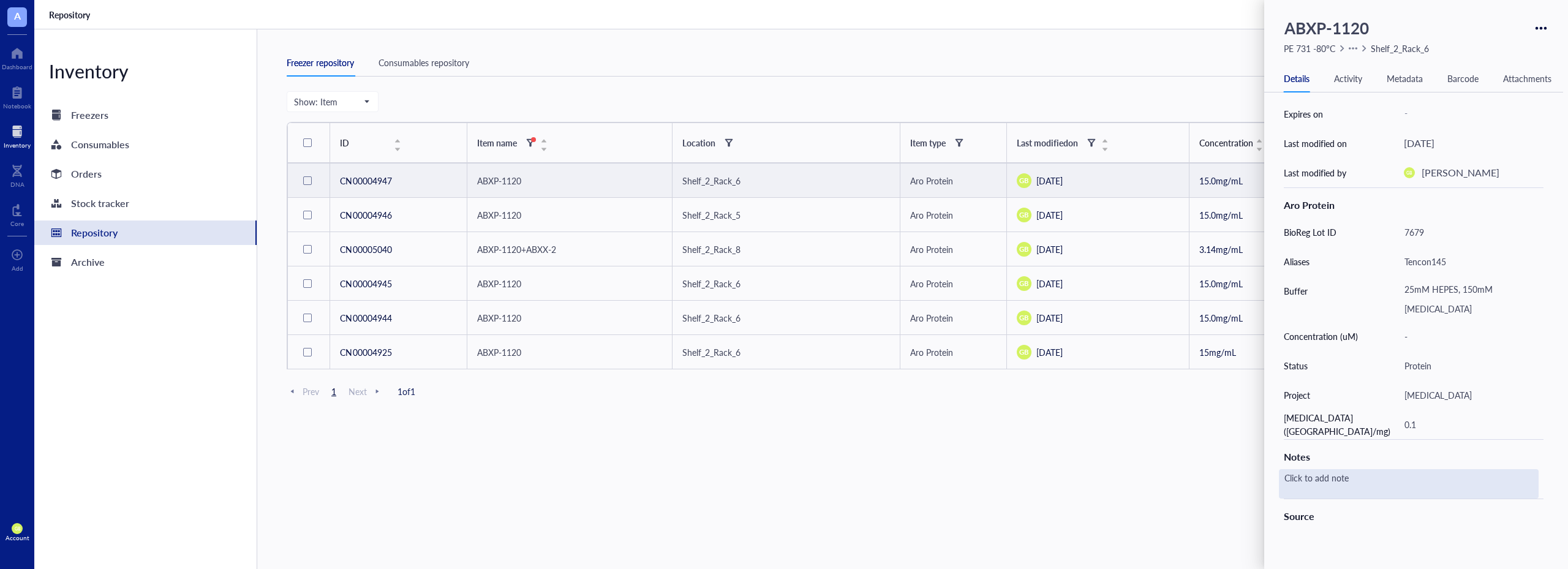
click at [1332, 478] on div "Click to add note" at bounding box center [1409, 484] width 260 height 30
type textarea "thawed on [DATE] for conjugation and SEC confirmation."
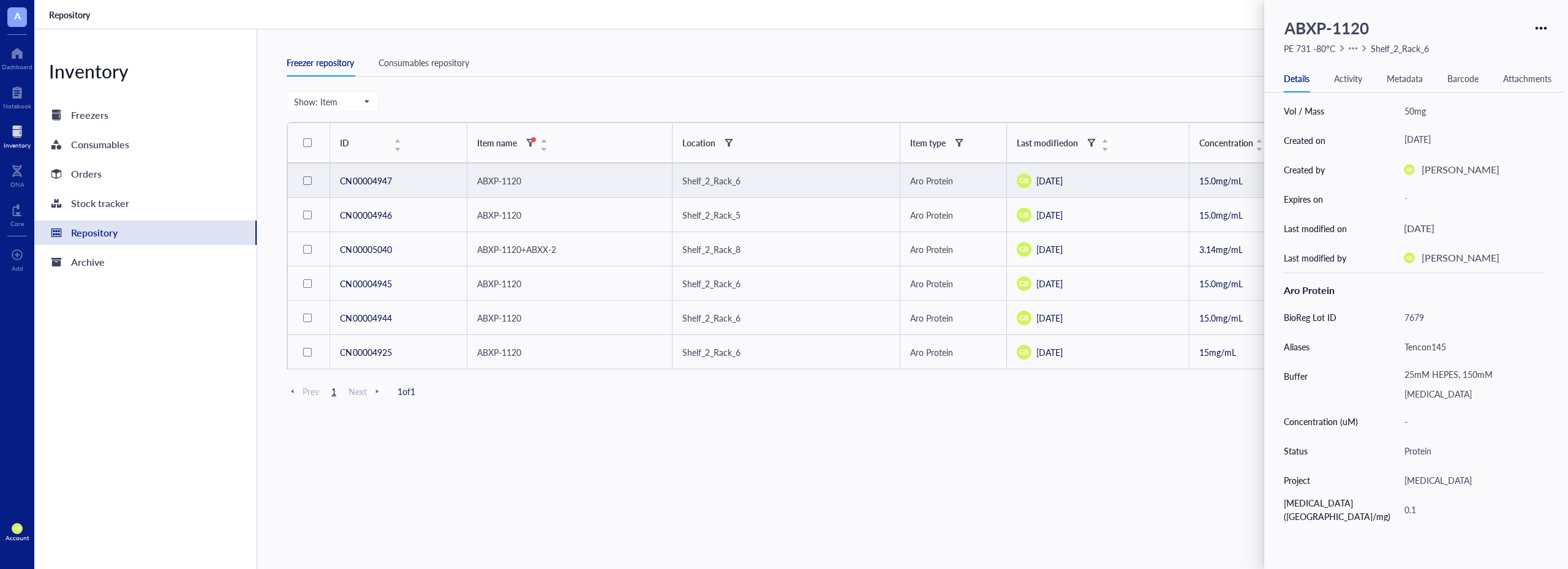
scroll to position [0, 0]
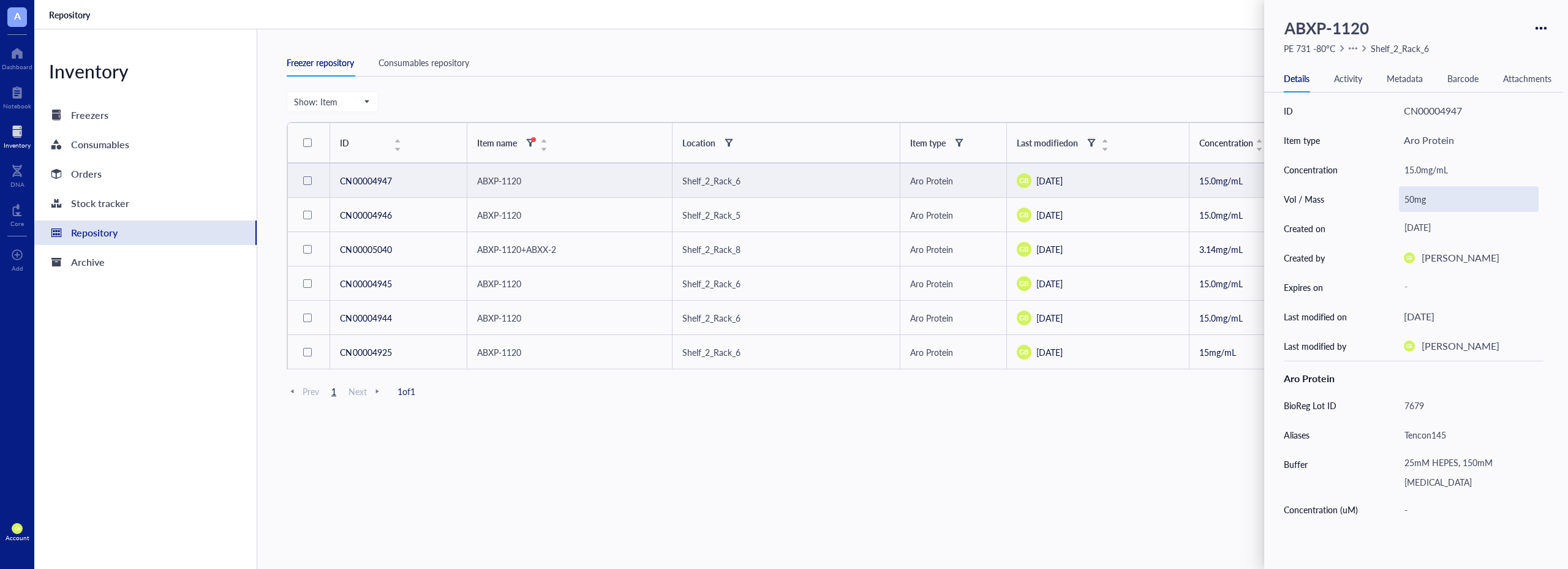
click at [1412, 200] on div "50mg" at bounding box center [1469, 198] width 140 height 26
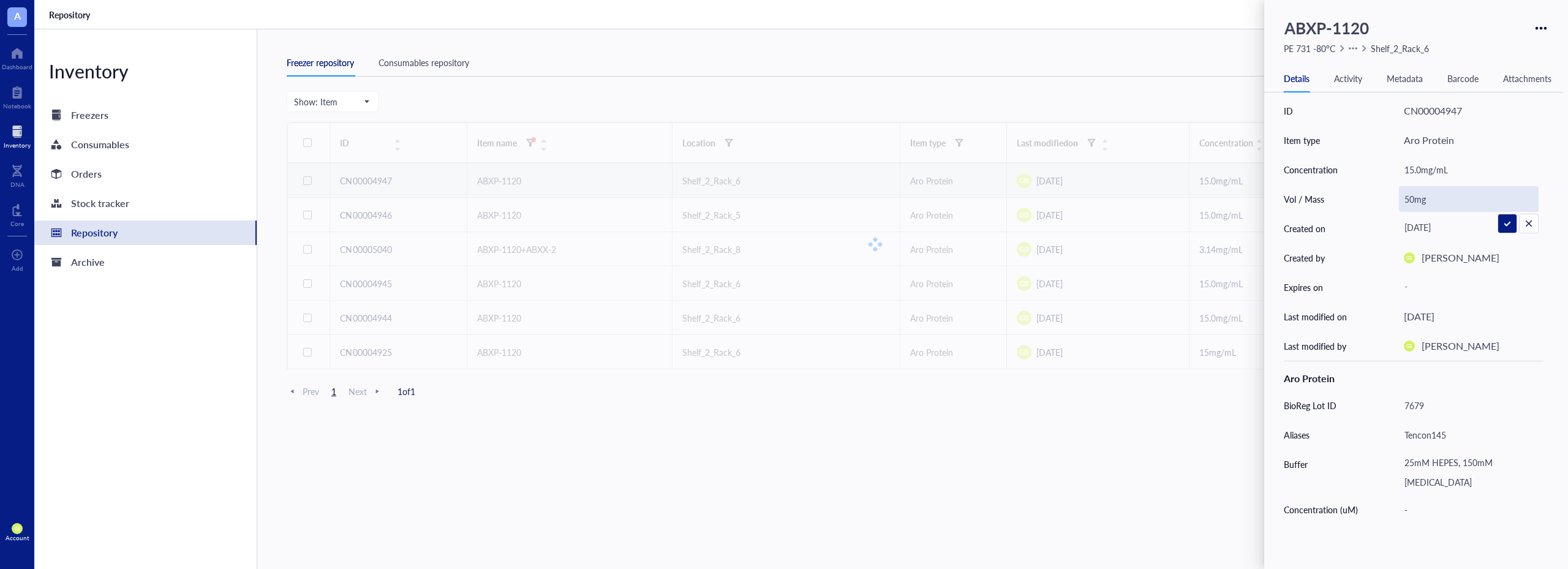
drag, startPoint x: 1410, startPoint y: 196, endPoint x: 1403, endPoint y: 198, distance: 7.3
click at [1403, 198] on input "50mg" at bounding box center [1468, 198] width 138 height 24
type input "10mg"
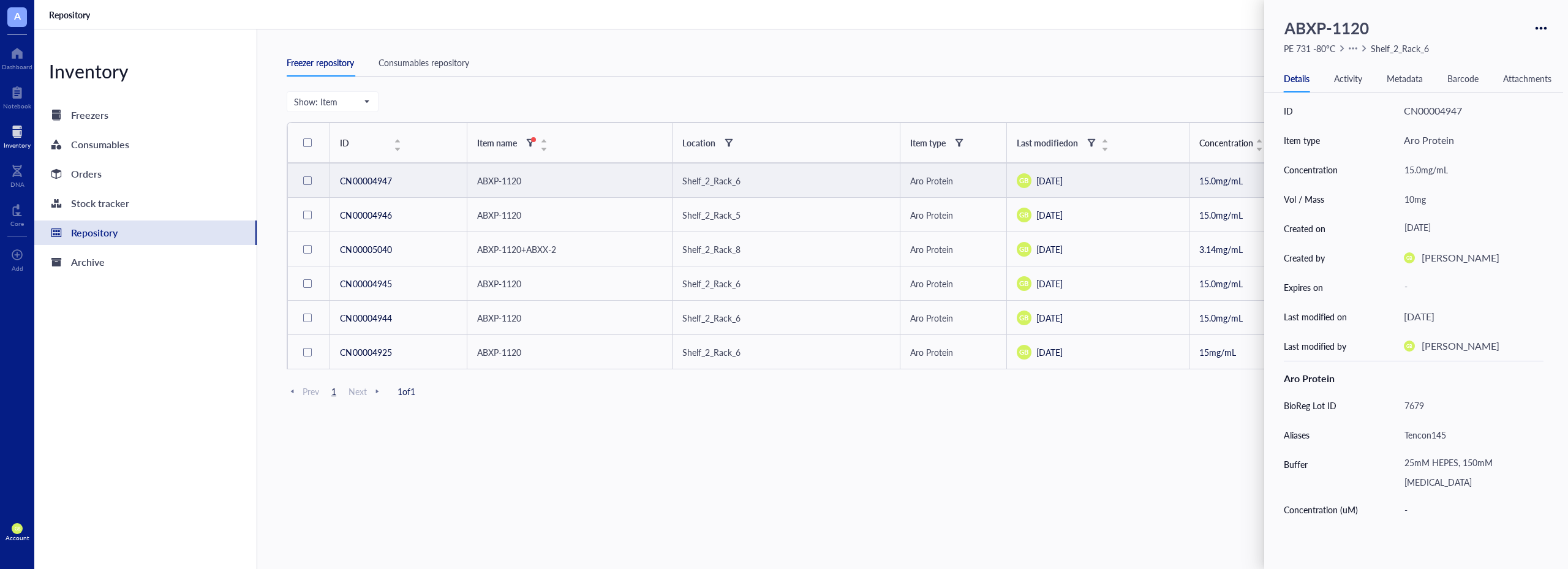
click at [979, 456] on div "Show: Item Open archive New item ID Item name Location Item type Last modified …" at bounding box center [875, 342] width 1177 height 501
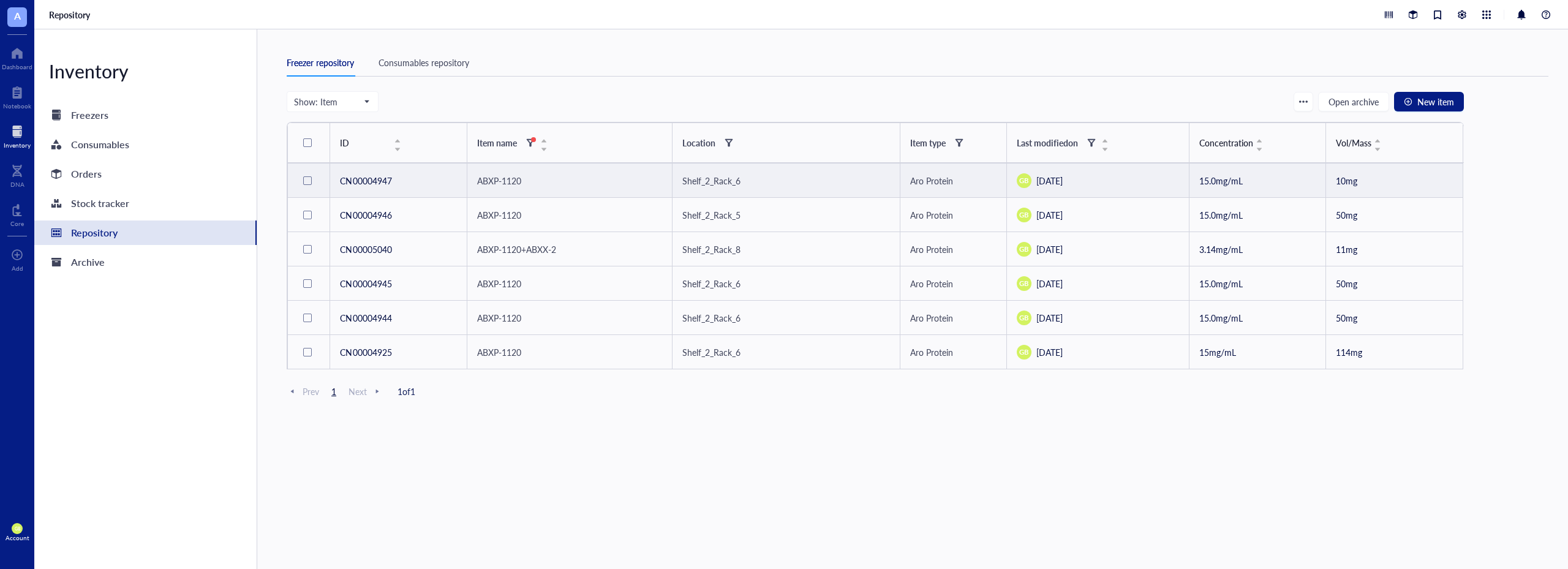
click at [309, 183] on div at bounding box center [308, 180] width 8 height 8
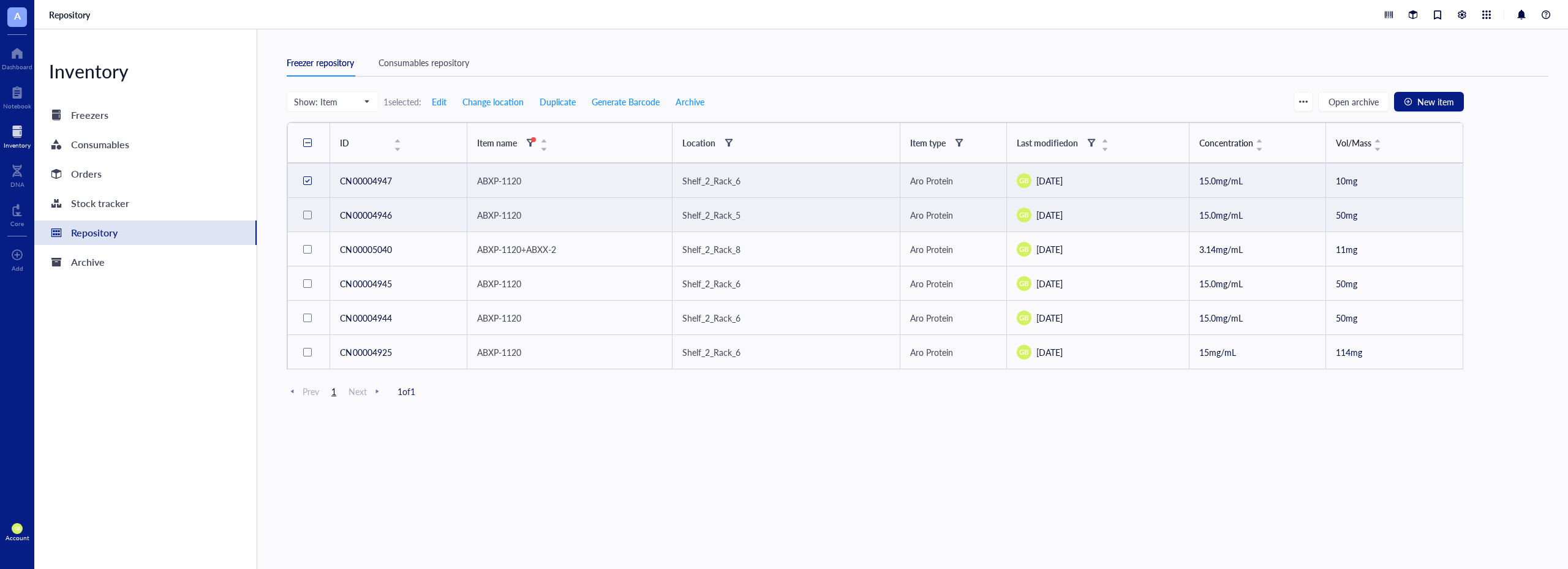
click at [308, 214] on div at bounding box center [308, 215] width 8 height 8
click at [498, 103] on span "Change location" at bounding box center [493, 102] width 62 height 10
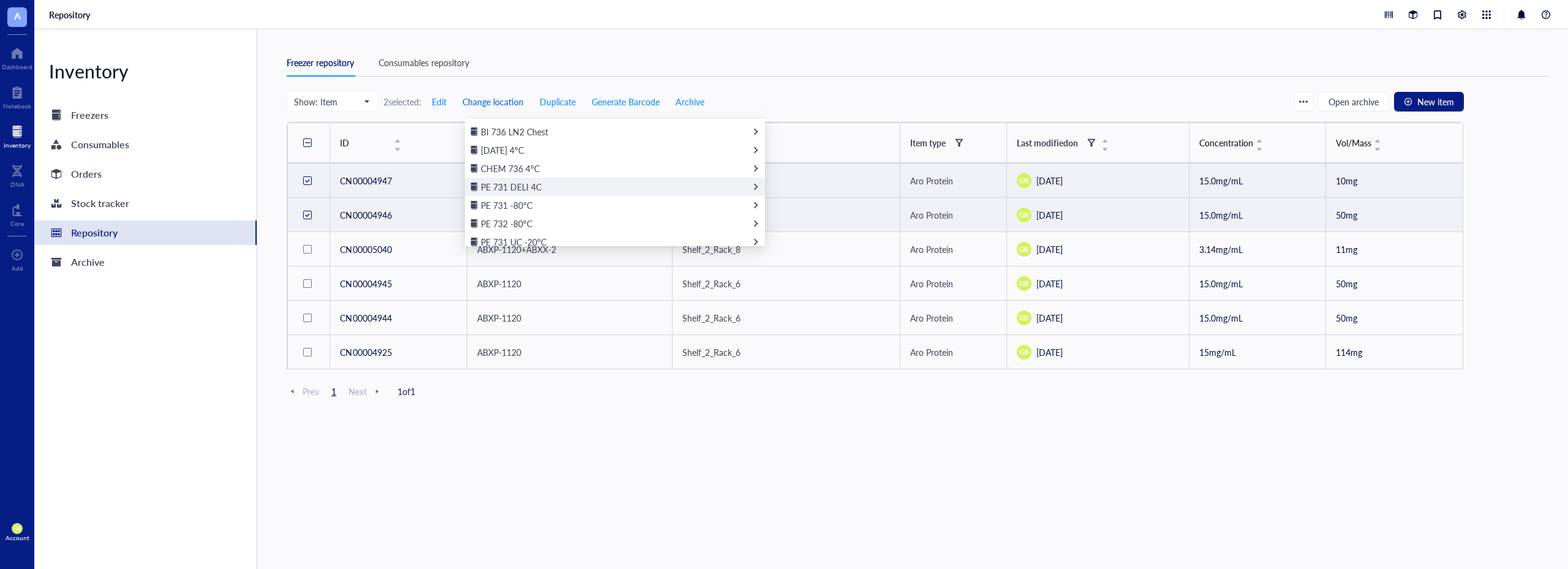
scroll to position [117, 0]
click at [519, 146] on span "PE 731 DELI 4C" at bounding box center [512, 145] width 61 height 12
click at [494, 236] on span "SHELF 4" at bounding box center [498, 237] width 33 height 12
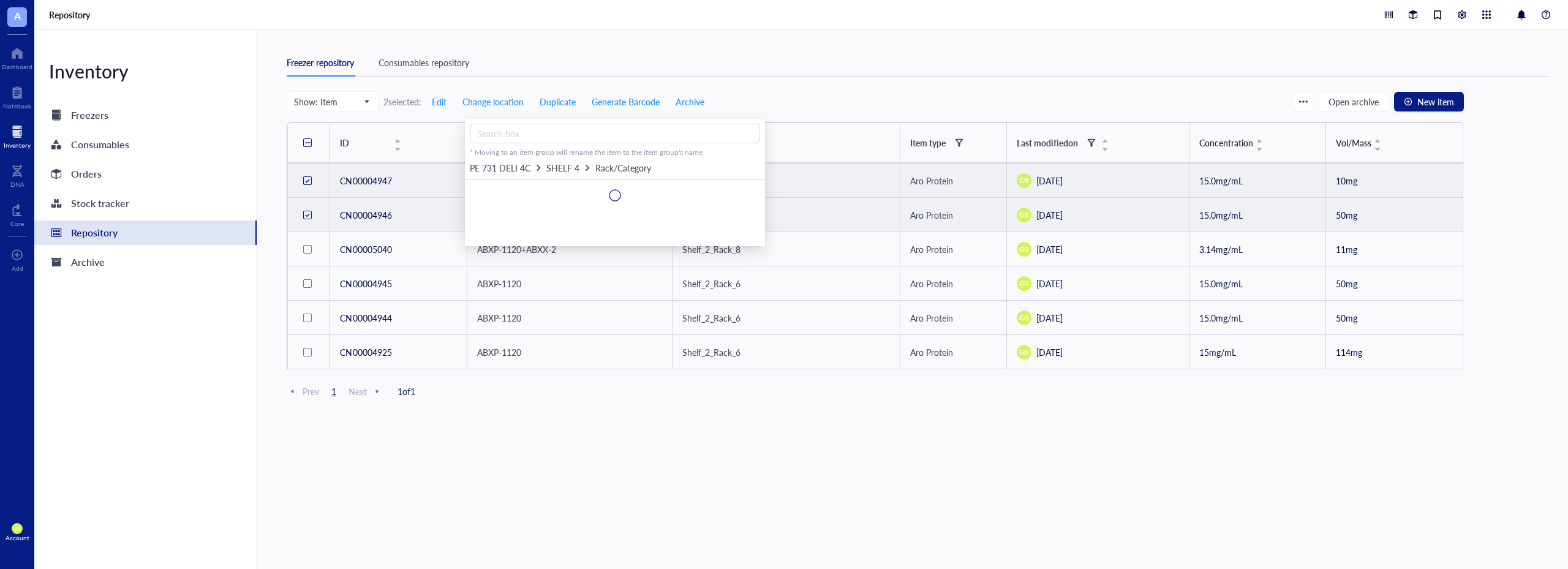
scroll to position [0, 0]
click at [555, 190] on span "PE DELI 15ML RACK" at bounding box center [521, 189] width 80 height 12
click at [750, 189] on div "Select" at bounding box center [750, 189] width 19 height 11
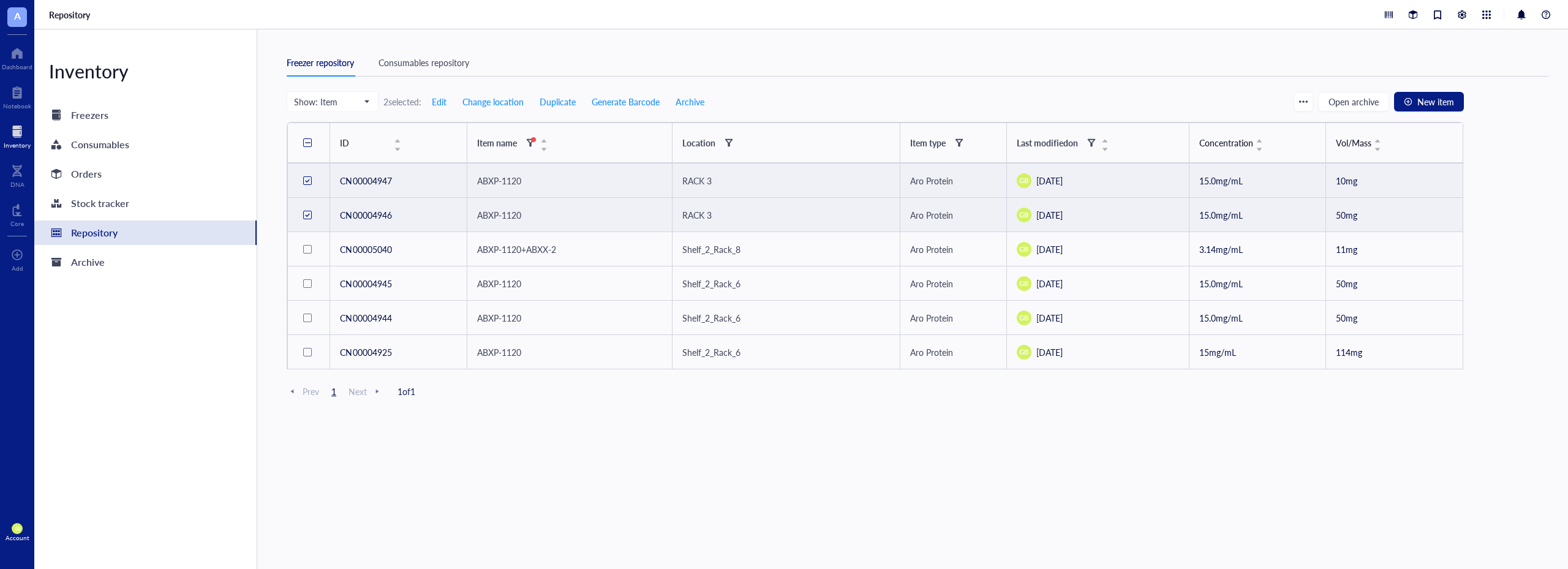
click at [17, 136] on div at bounding box center [17, 131] width 27 height 19
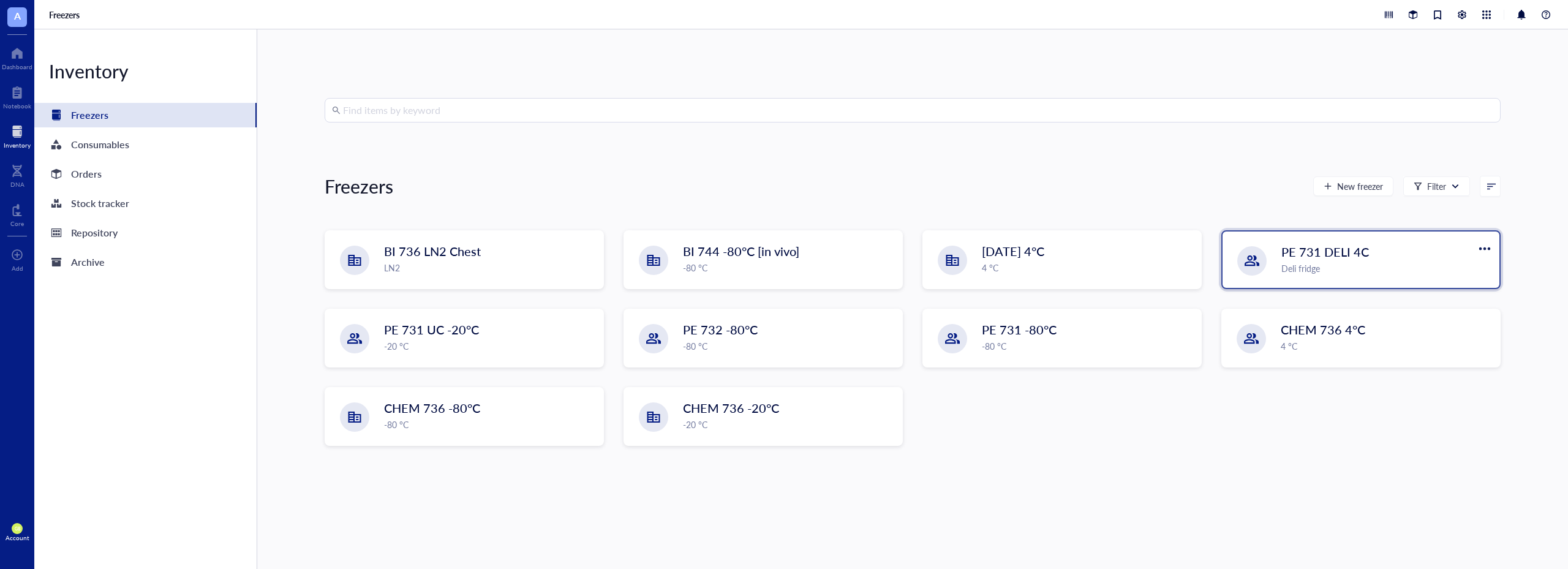
click at [1327, 254] on span "PE 731 DELI 4C" at bounding box center [1325, 252] width 88 height 17
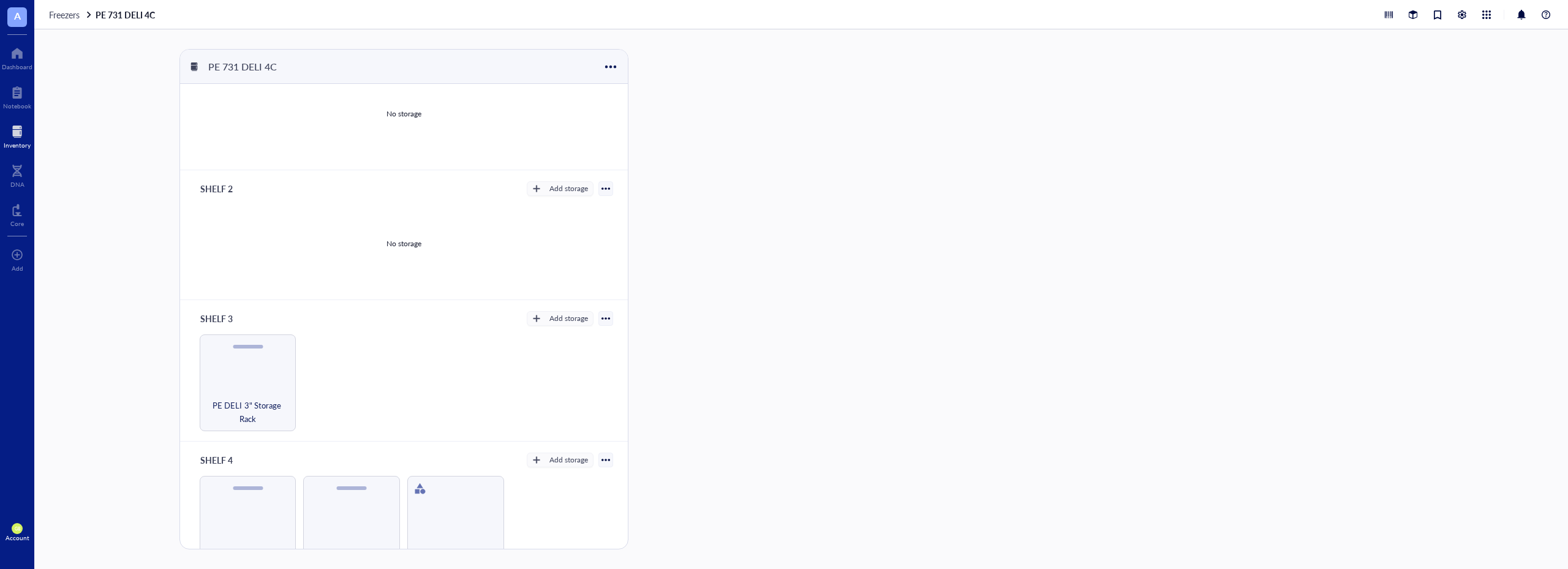
scroll to position [184, 0]
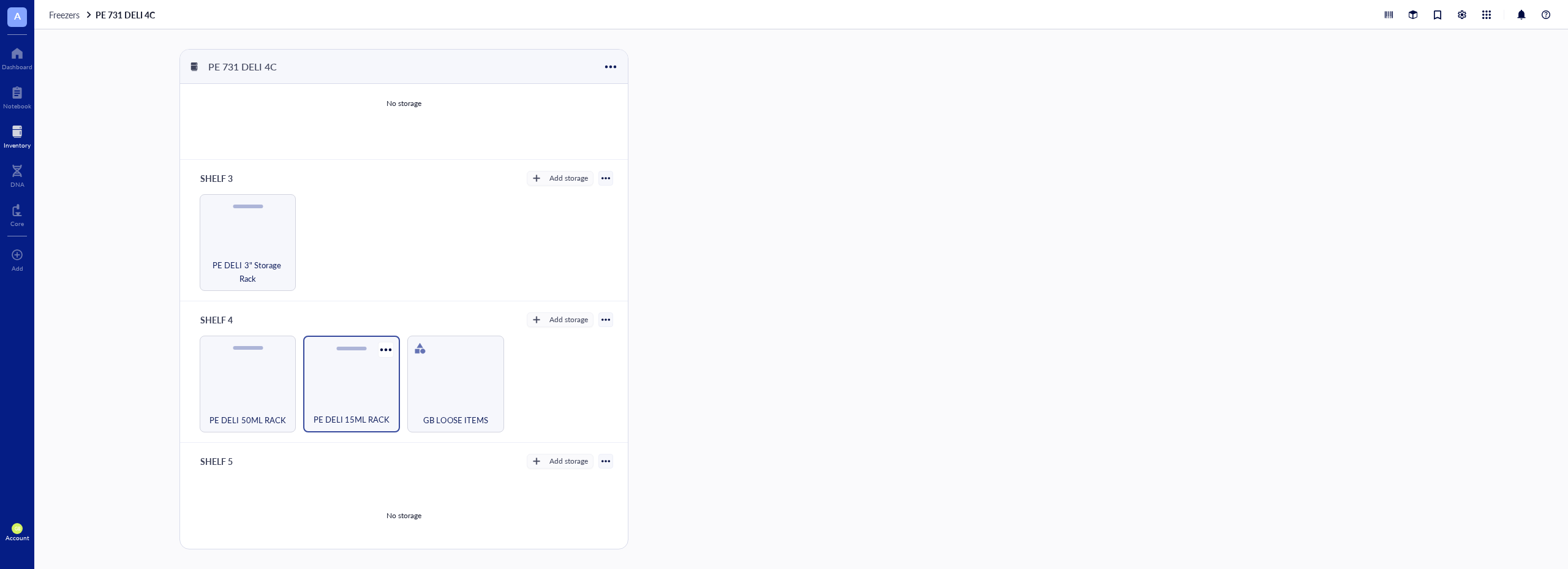
click at [363, 373] on div "PE DELI 15ML RACK" at bounding box center [352, 384] width 97 height 97
click at [1011, 146] on div "RACK 3" at bounding box center [998, 137] width 116 height 39
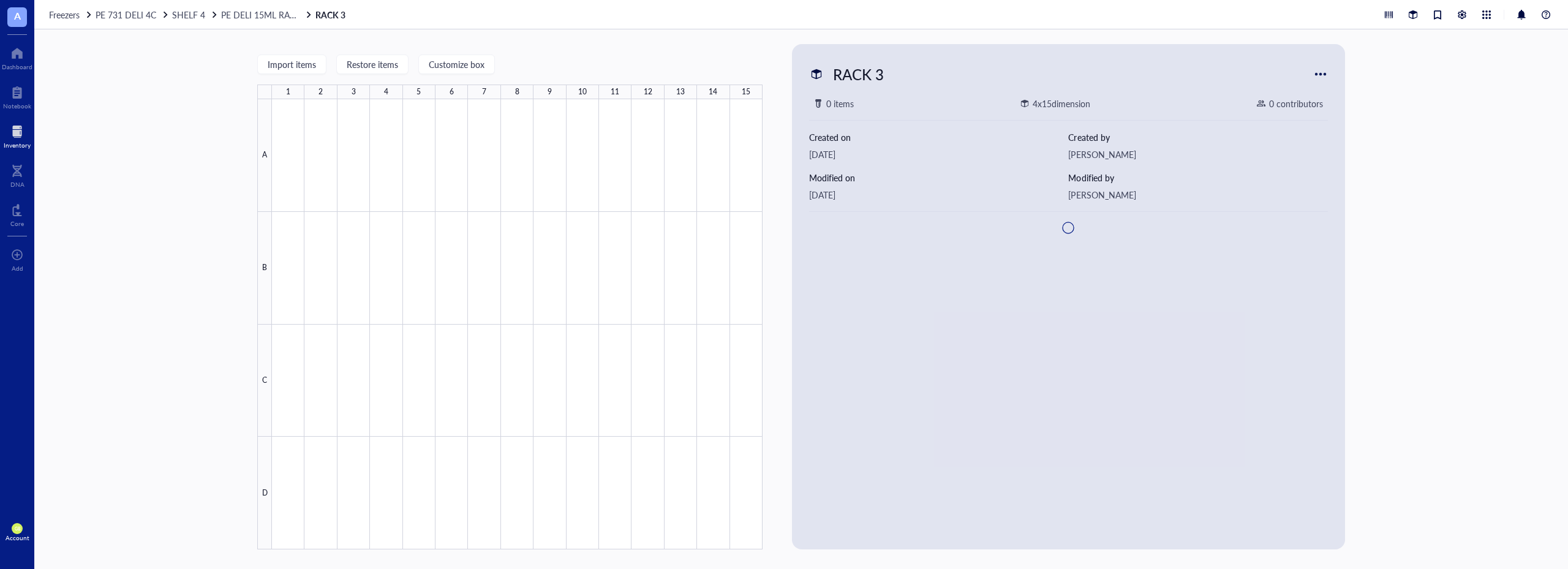
type textarea "Keep everyone on the same page…"
